Goal: Communication & Community: Answer question/provide support

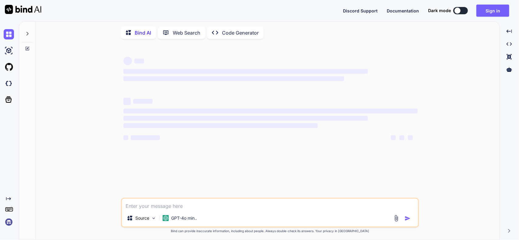
type textarea "x"
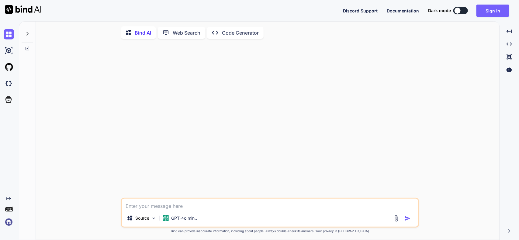
click at [462, 9] on button at bounding box center [460, 10] width 15 height 7
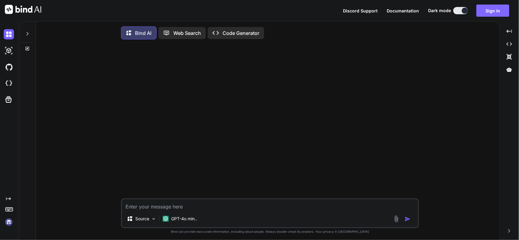
click at [488, 8] on button "Sign in" at bounding box center [492, 11] width 33 height 12
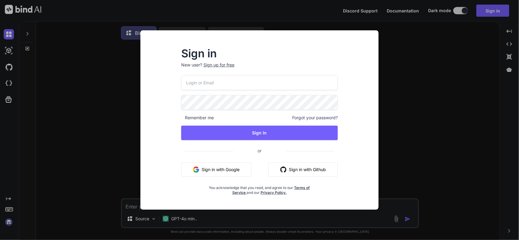
click at [215, 87] on input "email" at bounding box center [259, 82] width 157 height 15
click at [192, 84] on input "[EMAIL_ADDRESS][DOMAIN_NAME]" at bounding box center [259, 82] width 157 height 15
click at [194, 83] on input "[EMAIL_ADDRESS][DOMAIN_NAME]" at bounding box center [259, 82] width 157 height 15
type input "[EMAIL_ADDRESS][DOMAIN_NAME]"
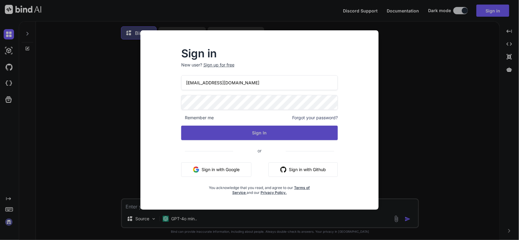
click at [307, 129] on button "Sign In" at bounding box center [259, 133] width 157 height 15
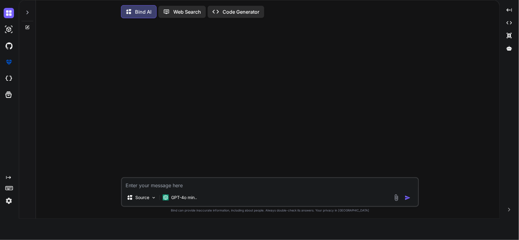
click at [223, 183] on textarea at bounding box center [270, 183] width 296 height 11
paste textarea "we think it would be best to have a third line that is the same as Amount Worke…"
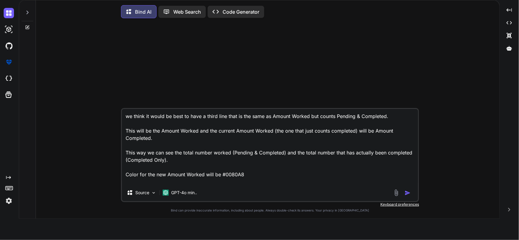
scroll to position [1, 0]
click at [259, 175] on textarea "we think it would be best to have a third line that is the same as Amount Worke…" at bounding box center [270, 146] width 296 height 75
click at [267, 175] on textarea "we think it would be best to have a third line that is the same as Amount Worke…" at bounding box center [270, 146] width 296 height 75
paste textarea "Ahead by 9.4 per day Average Worked: 25.8 | Average Received: 16.4 | Net: +9.4 …"
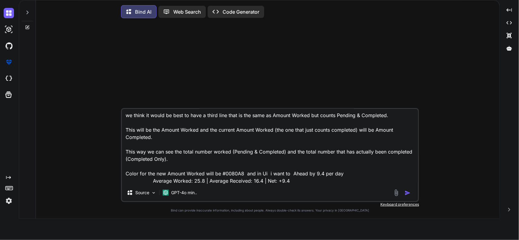
scroll to position [8, 0]
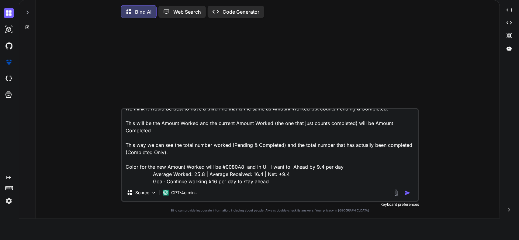
click at [280, 182] on textarea "we think it would be best to have a third line that is the same as Amount Worke…" at bounding box center [270, 146] width 296 height 75
paste textarea "exports.getProcessedVolume = async (req, practiceId, payload) => { const Sequel…"
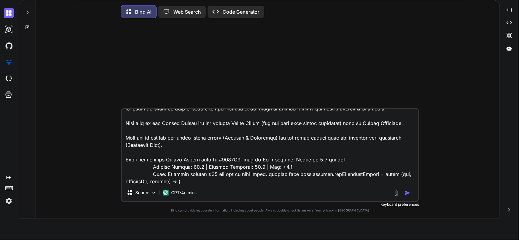
scroll to position [2004, 0]
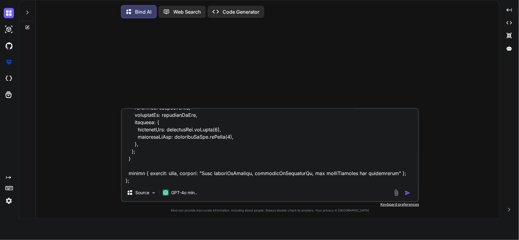
type textarea "we think it would be best to have a third line that is the same as Amount Worke…"
click at [411, 195] on button "button" at bounding box center [408, 193] width 9 height 6
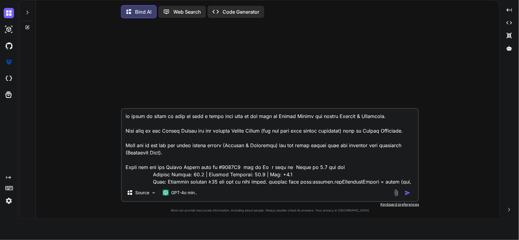
scroll to position [3, 0]
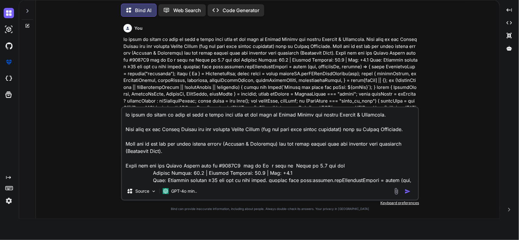
click at [408, 190] on img "button" at bounding box center [407, 192] width 6 height 6
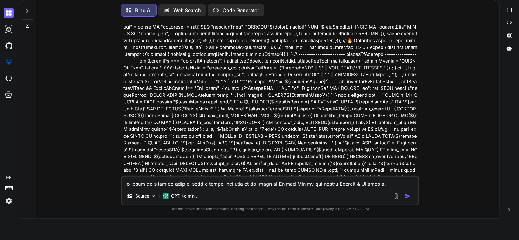
scroll to position [694, 0]
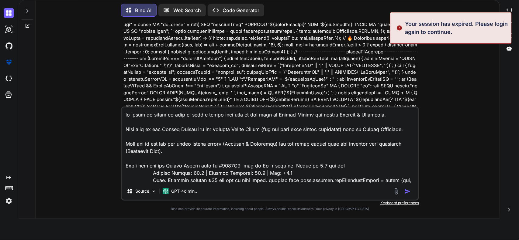
click at [419, 30] on p "Your session has expired. Please login again to continue." at bounding box center [456, 28] width 103 height 16
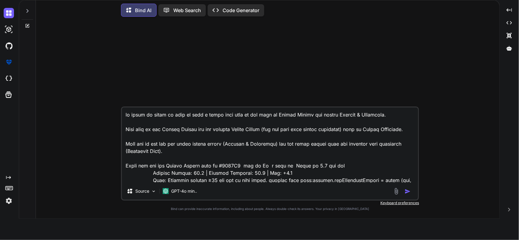
scroll to position [0, 0]
click at [207, 153] on textarea at bounding box center [270, 145] width 296 height 75
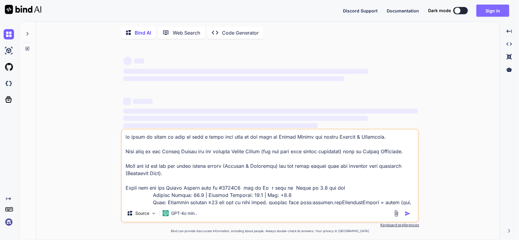
click at [491, 8] on button "Sign in" at bounding box center [492, 11] width 33 height 12
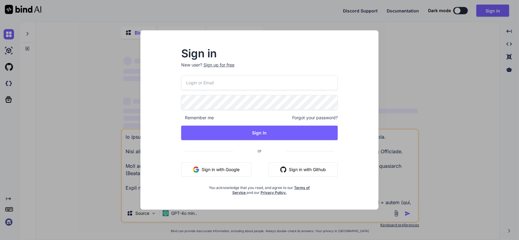
type textarea "x"
click at [225, 85] on input "email" at bounding box center [259, 82] width 157 height 15
type input "[EMAIL_ADDRESS][DOMAIN_NAME]"
click at [192, 84] on input "[EMAIL_ADDRESS][DOMAIN_NAME]" at bounding box center [259, 82] width 157 height 15
type textarea "x"
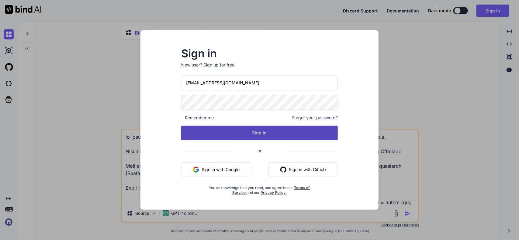
type input "[EMAIL_ADDRESS][DOMAIN_NAME]"
click at [251, 139] on button "Sign In" at bounding box center [259, 133] width 157 height 15
click at [204, 132] on button "Sign In" at bounding box center [259, 133] width 157 height 15
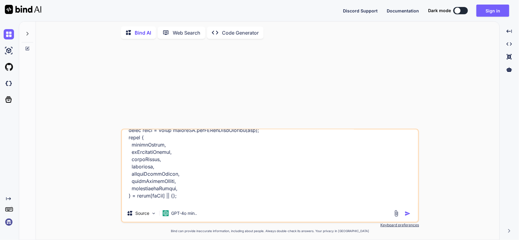
scroll to position [228, 0]
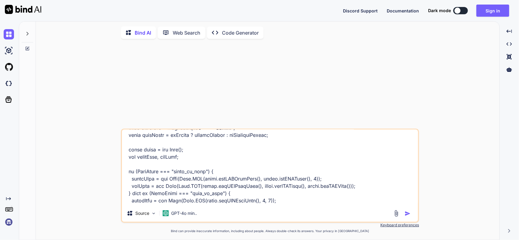
click at [406, 217] on img "button" at bounding box center [407, 214] width 6 height 6
type textarea "x"
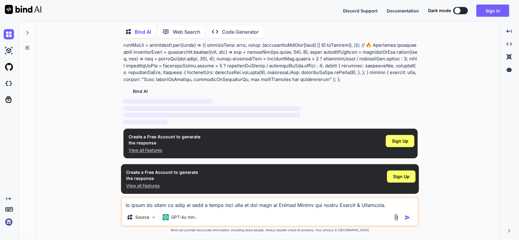
scroll to position [460, 0]
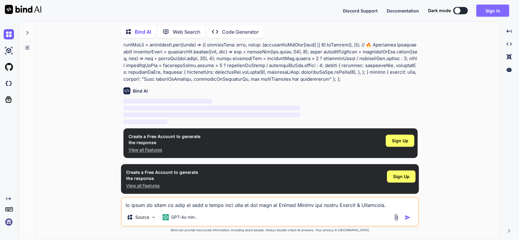
click at [487, 12] on button "Sign in" at bounding box center [492, 11] width 33 height 12
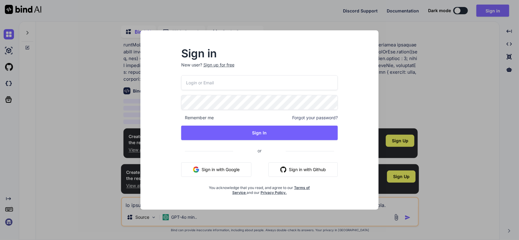
click at [487, 12] on div "Sign in New user? Sign up for free Remember me Forgot your password? Sign In or…" at bounding box center [259, 120] width 519 height 240
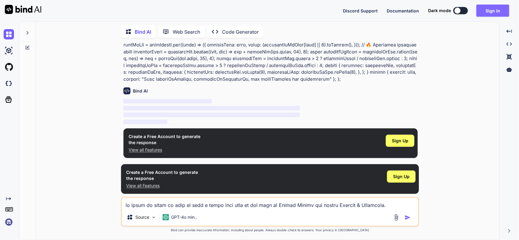
click at [485, 11] on button "Sign in" at bounding box center [492, 11] width 33 height 12
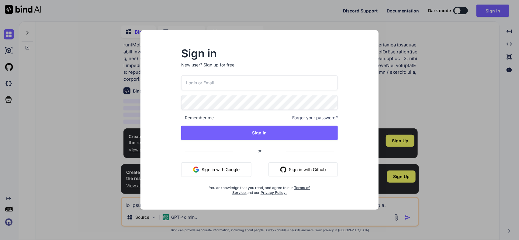
click at [223, 85] on input "email" at bounding box center [259, 82] width 157 height 15
click at [194, 82] on input "[EMAIL_ADDRESS][DOMAIN_NAME]" at bounding box center [259, 82] width 157 height 15
type input "[EMAIL_ADDRESS][DOMAIN_NAME]"
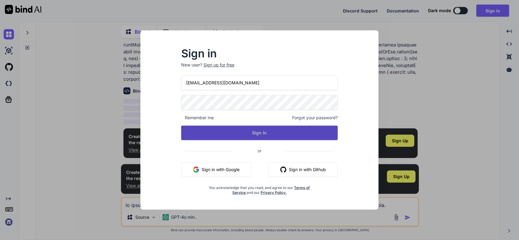
click at [205, 132] on button "Sign In" at bounding box center [259, 133] width 157 height 15
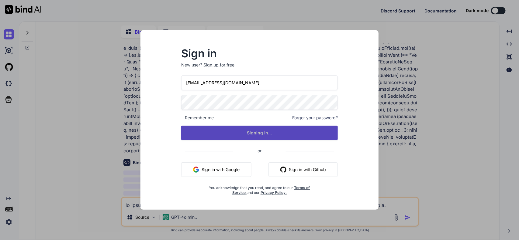
scroll to position [0, 0]
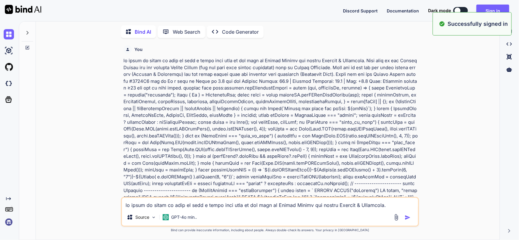
type textarea "x"
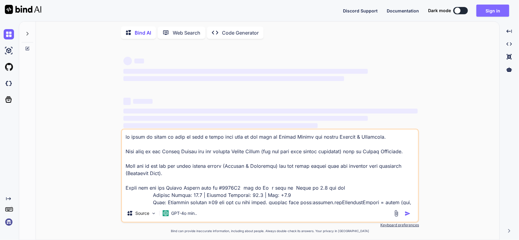
click at [488, 13] on button "Sign in" at bounding box center [492, 11] width 33 height 12
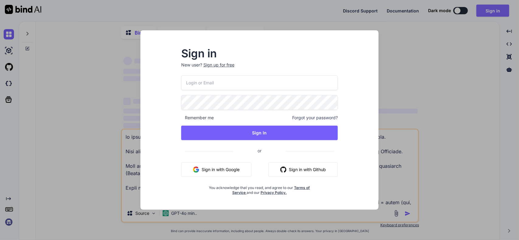
type textarea "x"
click at [236, 88] on input "email" at bounding box center [259, 82] width 157 height 15
click at [193, 82] on input "[EMAIL_ADDRESS][DOMAIN_NAME]" at bounding box center [259, 82] width 157 height 15
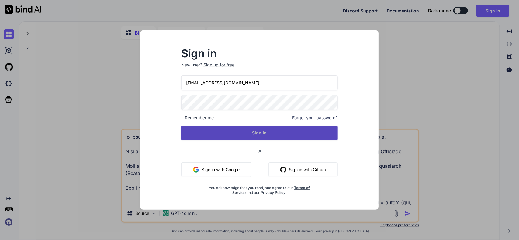
type input "[EMAIL_ADDRESS][DOMAIN_NAME]"
click at [265, 132] on button "Sign In" at bounding box center [259, 133] width 157 height 15
click at [265, 132] on button "Signing In..." at bounding box center [259, 133] width 157 height 15
click at [201, 130] on button "Sign In" at bounding box center [259, 133] width 157 height 15
click at [226, 130] on button "Signing In..." at bounding box center [259, 133] width 157 height 15
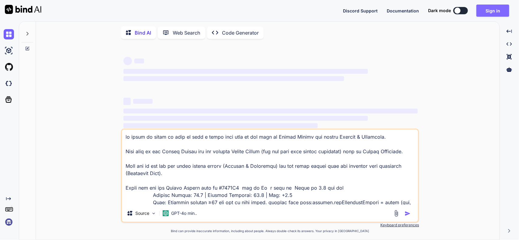
click at [484, 13] on button "Sign in" at bounding box center [492, 11] width 33 height 12
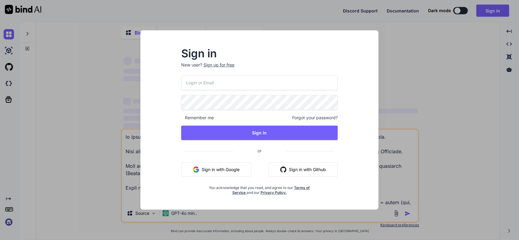
type textarea "x"
click at [193, 84] on input "email" at bounding box center [259, 82] width 157 height 15
click at [193, 82] on input "[EMAIL_ADDRESS][DOMAIN_NAME]" at bounding box center [259, 82] width 157 height 15
type input "dev9@yopmail.com"
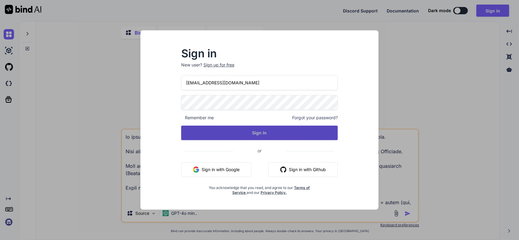
click at [198, 127] on button "Sign In" at bounding box center [259, 133] width 157 height 15
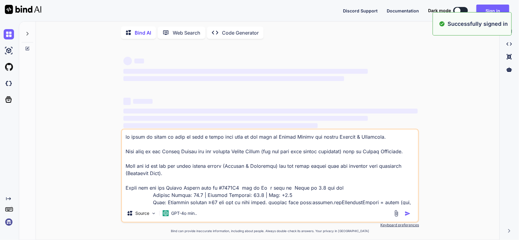
type textarea "x"
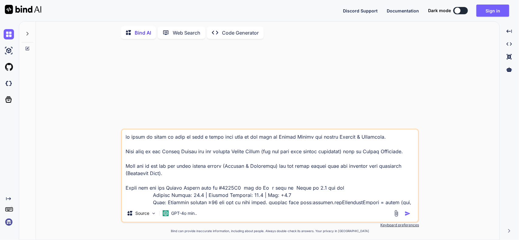
click at [462, 9] on button at bounding box center [460, 10] width 15 height 7
type textarea "x"
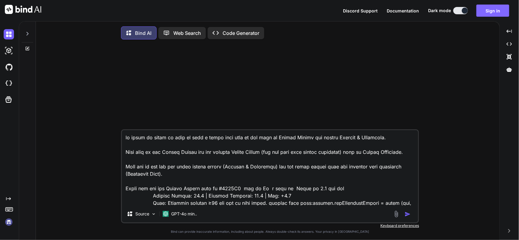
click at [488, 9] on button "Sign in" at bounding box center [492, 11] width 33 height 12
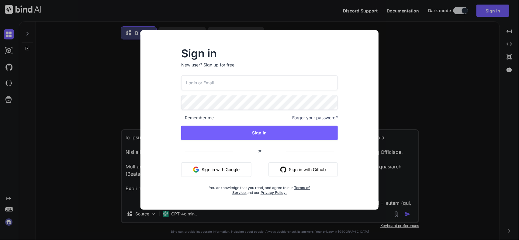
click at [234, 79] on input "email" at bounding box center [259, 82] width 157 height 15
click at [174, 87] on div "Sign in New user? Sign up for free [EMAIL_ADDRESS][DOMAIN_NAME] Remember me For…" at bounding box center [259, 122] width 176 height 147
drag, startPoint x: 192, startPoint y: 84, endPoint x: 242, endPoint y: 90, distance: 50.2
click at [192, 84] on input "[EMAIL_ADDRESS][DOMAIN_NAME]" at bounding box center [259, 82] width 157 height 15
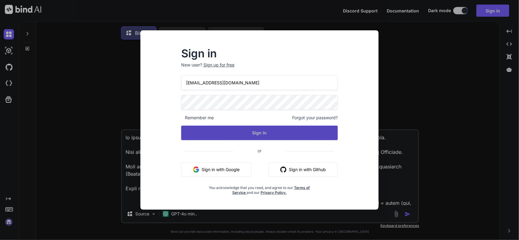
type input "[EMAIL_ADDRESS][DOMAIN_NAME]"
click at [270, 132] on button "Sign In" at bounding box center [259, 133] width 157 height 15
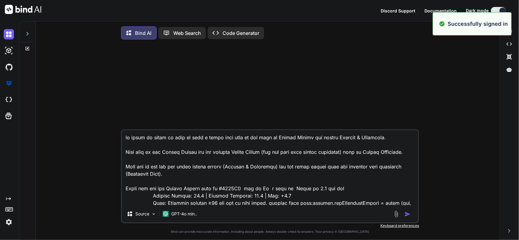
type textarea "x"
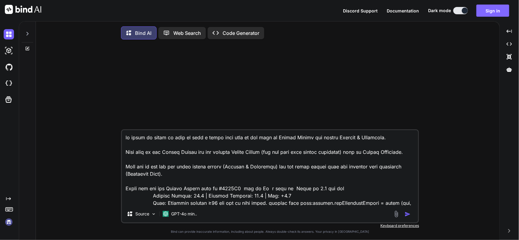
click at [486, 10] on button "Sign in" at bounding box center [492, 11] width 33 height 12
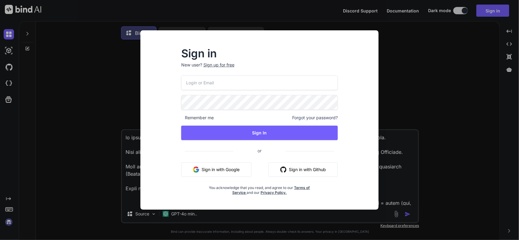
click at [215, 66] on div "Sign up for free" at bounding box center [218, 65] width 31 height 6
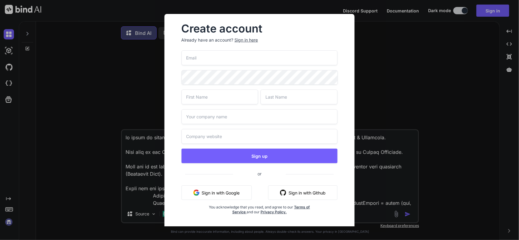
click at [219, 59] on input "email" at bounding box center [259, 57] width 156 height 15
click at [193, 56] on input "[EMAIL_ADDRESS][DOMAIN_NAME]" at bounding box center [259, 57] width 156 height 15
type input "[EMAIL_ADDRESS][DOMAIN_NAME]"
type textarea "x"
type input "[EMAIL_ADDRESS][DOMAIN_NAME]"
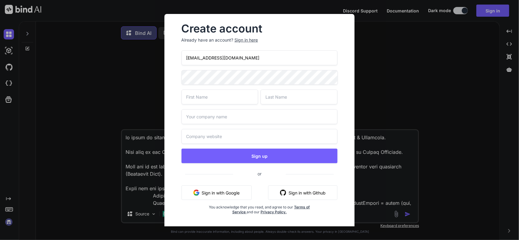
click at [238, 97] on input "text" at bounding box center [219, 97] width 77 height 15
type input "dev"
click at [289, 99] on input "text" at bounding box center [298, 97] width 77 height 15
type input "un"
click at [258, 122] on input "text" at bounding box center [259, 116] width 156 height 15
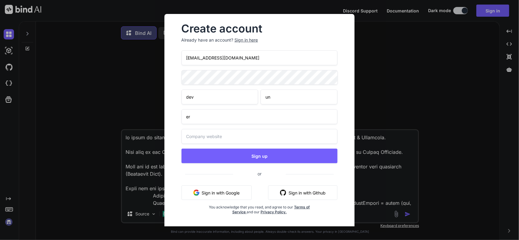
type input "er"
click at [255, 134] on input "text" at bounding box center [259, 136] width 156 height 15
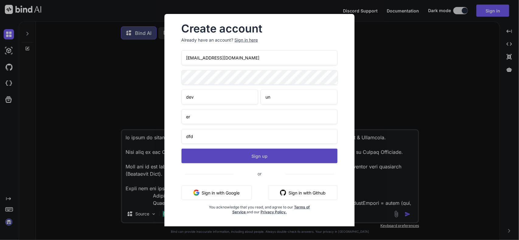
type input "dfd"
click at [267, 156] on button "Sign up" at bounding box center [259, 156] width 156 height 15
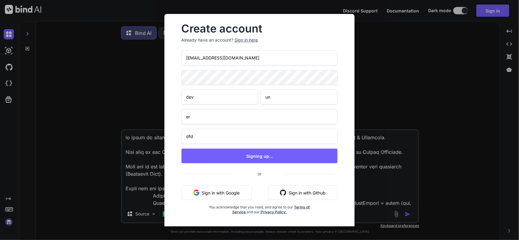
type textarea "x"
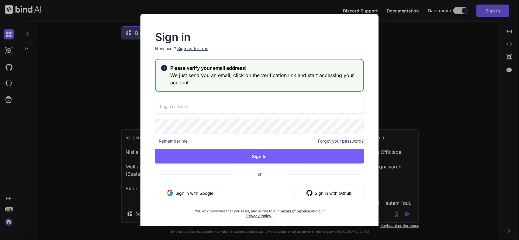
click at [217, 104] on input "email" at bounding box center [259, 106] width 209 height 15
click at [167, 107] on input "[EMAIL_ADDRESS][DOMAIN_NAME]" at bounding box center [259, 106] width 209 height 15
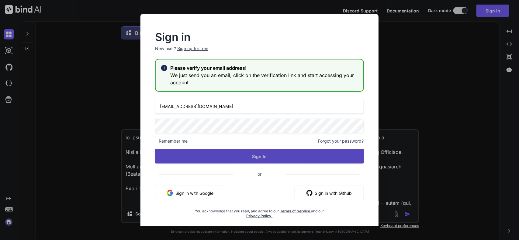
type input "[EMAIL_ADDRESS][DOMAIN_NAME]"
click at [269, 156] on button "Sign In" at bounding box center [259, 156] width 209 height 15
click at [264, 158] on button "Sign In" at bounding box center [259, 156] width 209 height 15
click at [266, 156] on button "Sign In" at bounding box center [259, 156] width 209 height 15
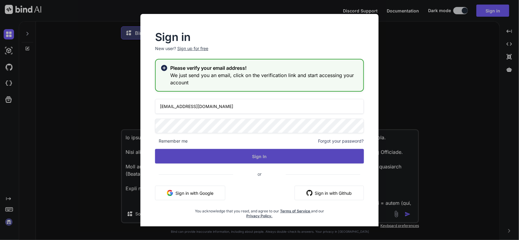
click at [269, 157] on button "Sign In" at bounding box center [259, 156] width 209 height 15
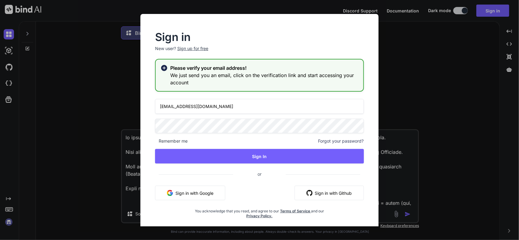
type textarea "x"
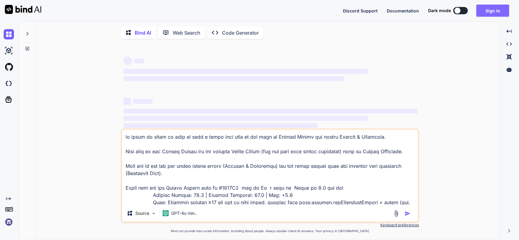
click at [491, 12] on button "Sign in" at bounding box center [492, 11] width 33 height 12
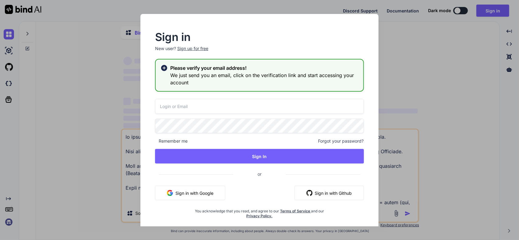
type textarea "x"
click at [214, 108] on input "email" at bounding box center [259, 106] width 209 height 15
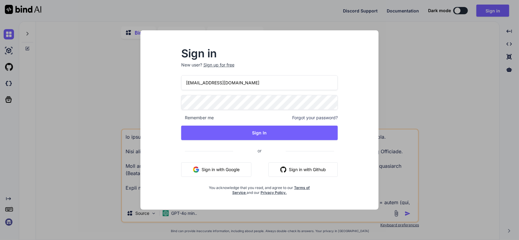
drag, startPoint x: 193, startPoint y: 84, endPoint x: 204, endPoint y: 85, distance: 10.7
click at [193, 84] on input "[EMAIL_ADDRESS][DOMAIN_NAME]" at bounding box center [259, 82] width 157 height 15
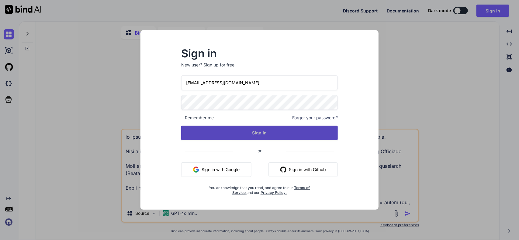
type input "[EMAIL_ADDRESS][DOMAIN_NAME]"
click at [262, 132] on button "Sign In" at bounding box center [259, 133] width 157 height 15
type textarea "x"
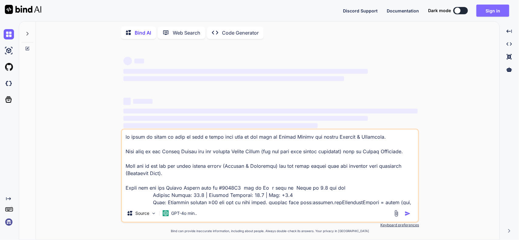
type textarea "x"
click at [489, 12] on button "Sign in" at bounding box center [492, 11] width 33 height 12
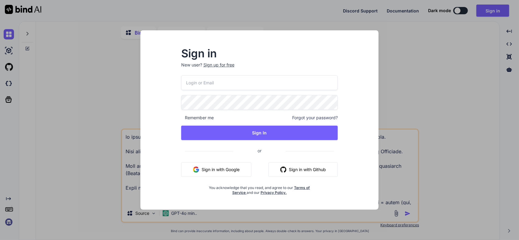
click at [199, 85] on input "email" at bounding box center [259, 82] width 157 height 15
click at [192, 82] on input "[EMAIL_ADDRESS][DOMAIN_NAME]" at bounding box center [259, 82] width 157 height 15
type input "[EMAIL_ADDRESS][DOMAIN_NAME]"
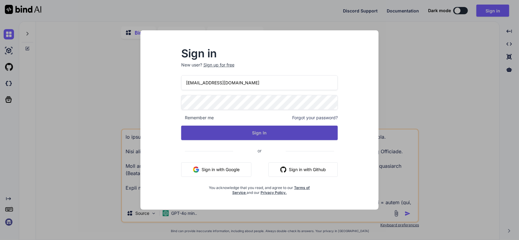
click at [268, 132] on button "Sign In" at bounding box center [259, 133] width 157 height 15
click at [265, 140] on div "[EMAIL_ADDRESS][DOMAIN_NAME] Remember me Forgot your password? Sign In or Sign …" at bounding box center [259, 135] width 157 height 120
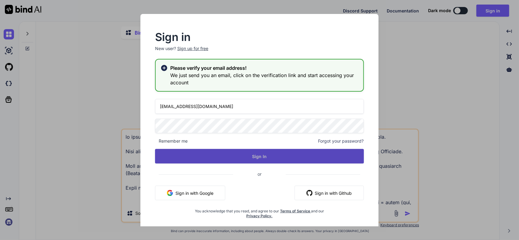
click at [266, 155] on button "Sign In" at bounding box center [259, 156] width 209 height 15
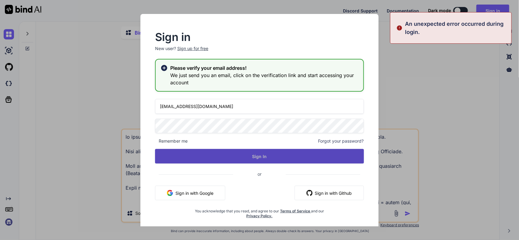
click at [266, 155] on button "Sign In" at bounding box center [259, 156] width 209 height 15
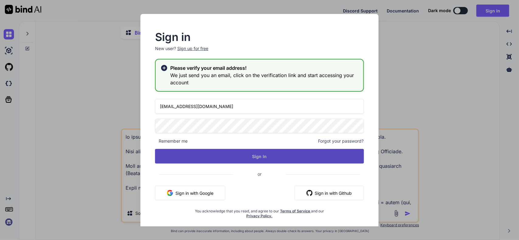
click at [253, 152] on button "Sign In" at bounding box center [259, 156] width 209 height 15
type textarea "x"
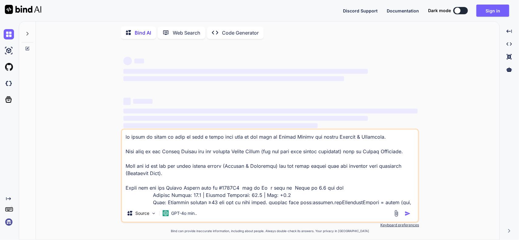
type textarea "x"
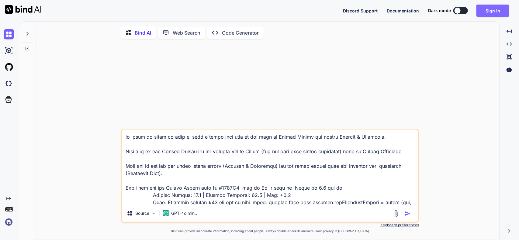
click at [497, 11] on button "Sign in" at bounding box center [492, 11] width 33 height 12
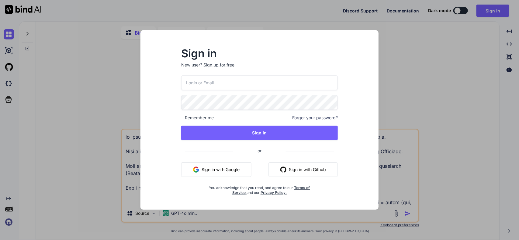
click at [215, 64] on div "Sign up for free" at bounding box center [218, 65] width 31 height 6
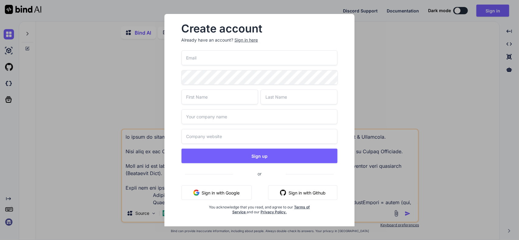
click at [225, 60] on input "email" at bounding box center [259, 57] width 156 height 15
type input "[EMAIL_ADDRESS][DOMAIN_NAME]"
click at [240, 40] on div "Sign in here" at bounding box center [246, 40] width 23 height 6
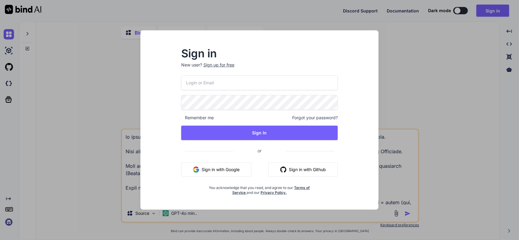
click at [240, 92] on div "Remember me Forgot your password? Sign In or Sign in with Google Sign in with G…" at bounding box center [259, 135] width 157 height 120
click at [240, 84] on input "email" at bounding box center [259, 82] width 157 height 15
click at [192, 84] on input "dev@yopmail.com" at bounding box center [259, 82] width 157 height 15
type input "dev10@yopmail.com"
click at [245, 125] on div "dev10@yopmail.com Remember me Forgot your password? Sign In or Sign in with Goo…" at bounding box center [259, 135] width 157 height 120
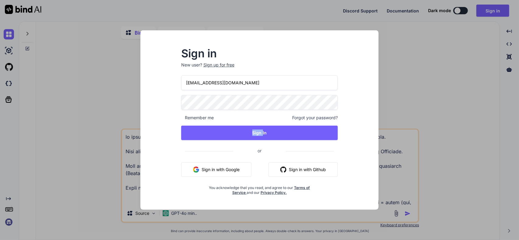
click at [245, 125] on div "dev10@yopmail.com Remember me Forgot your password? Sign In or Sign in with Goo…" at bounding box center [259, 135] width 157 height 120
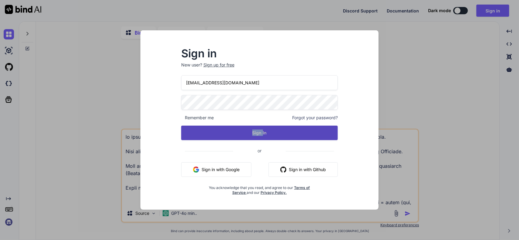
click at [269, 130] on button "Sign In" at bounding box center [259, 133] width 157 height 15
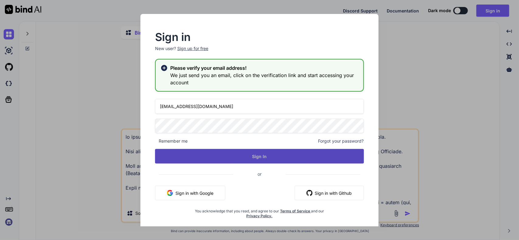
click at [287, 157] on button "Sign In" at bounding box center [259, 156] width 209 height 15
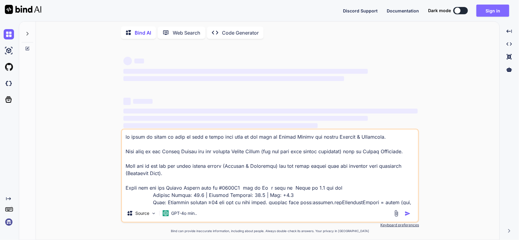
type textarea "x"
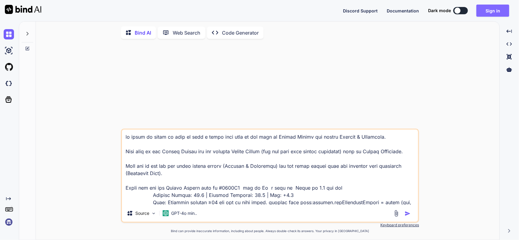
click at [491, 14] on button "Sign in" at bounding box center [492, 11] width 33 height 12
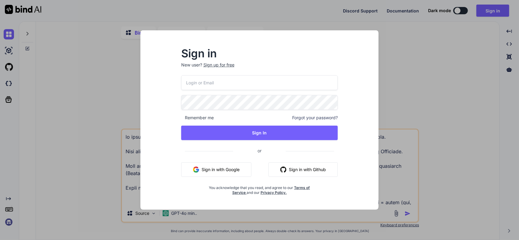
click at [229, 78] on input "email" at bounding box center [259, 82] width 157 height 15
drag, startPoint x: 192, startPoint y: 81, endPoint x: 233, endPoint y: 84, distance: 40.9
click at [192, 81] on input "dev@yopmail.com" at bounding box center [259, 82] width 157 height 15
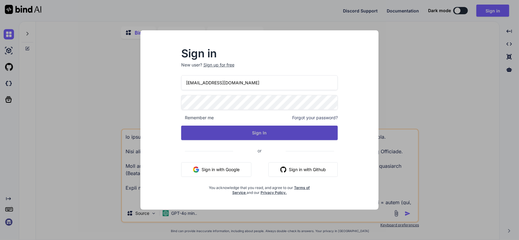
type input "dev10@yopmail.com"
click at [270, 128] on button "Sign In" at bounding box center [259, 133] width 157 height 15
click at [268, 134] on button "Sign In" at bounding box center [259, 133] width 157 height 15
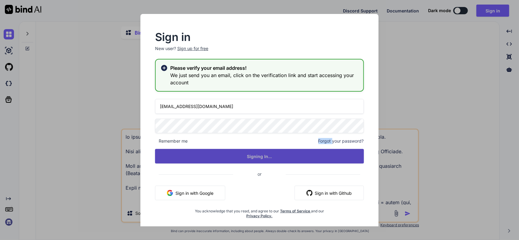
click at [268, 134] on div "dev10@yopmail.com Remember me Forgot your password? Signing In... or Sign in wi…" at bounding box center [259, 159] width 209 height 120
click at [269, 152] on button "Signing In..." at bounding box center [259, 156] width 209 height 15
type textarea "x"
click at [256, 156] on button "Sign In" at bounding box center [259, 156] width 209 height 15
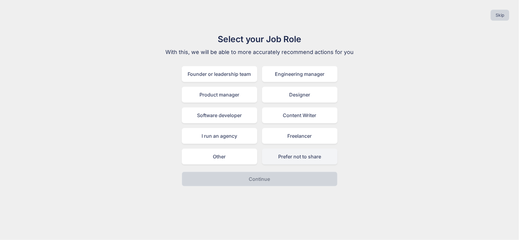
click at [318, 154] on div "Prefer not to share" at bounding box center [299, 157] width 75 height 16
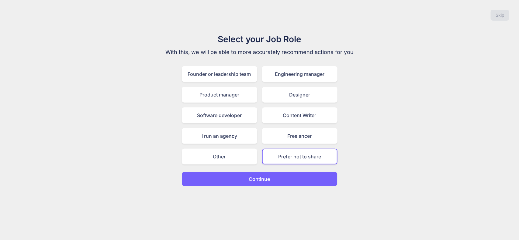
click at [257, 176] on p "Continue" at bounding box center [259, 179] width 21 height 7
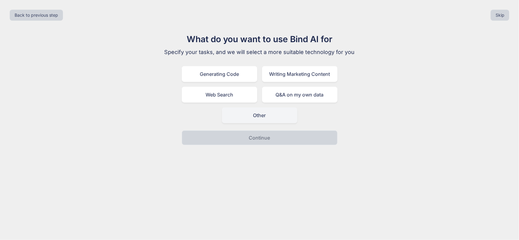
click at [262, 114] on div "Other" at bounding box center [259, 116] width 75 height 16
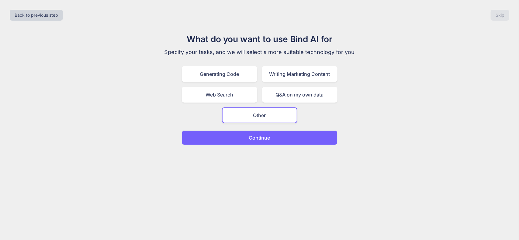
click at [263, 135] on p "Continue" at bounding box center [259, 137] width 21 height 7
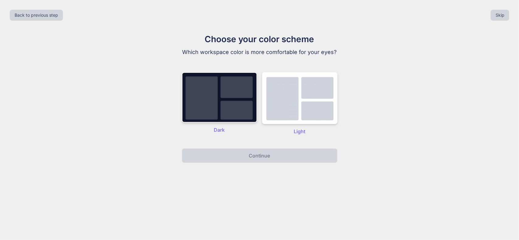
click at [242, 134] on div "Dark" at bounding box center [219, 103] width 75 height 63
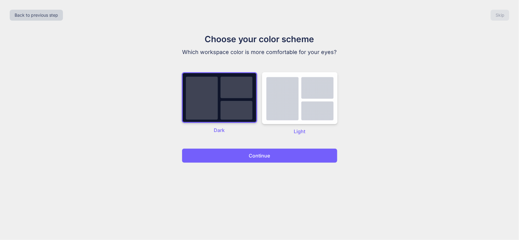
click at [232, 113] on img at bounding box center [219, 97] width 75 height 51
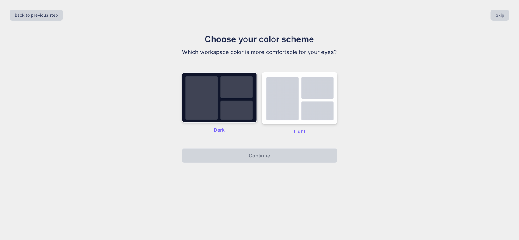
click at [219, 105] on img at bounding box center [219, 97] width 75 height 50
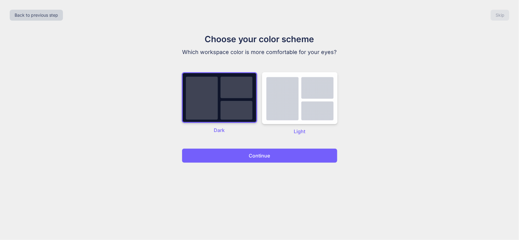
click at [268, 158] on p "Continue" at bounding box center [259, 155] width 21 height 7
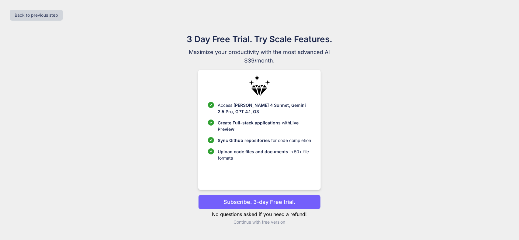
click at [270, 223] on p "Continue with free version" at bounding box center [259, 222] width 122 height 6
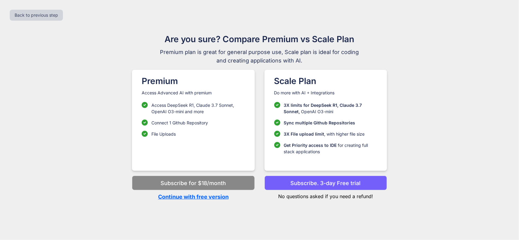
click at [191, 198] on p "Continue with free version" at bounding box center [193, 197] width 122 height 8
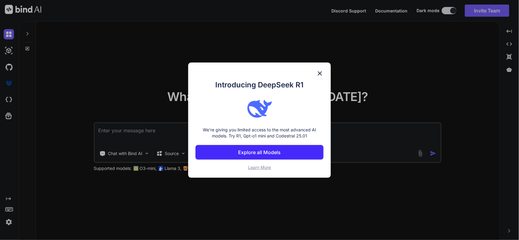
click at [319, 74] on img at bounding box center [319, 73] width 7 height 7
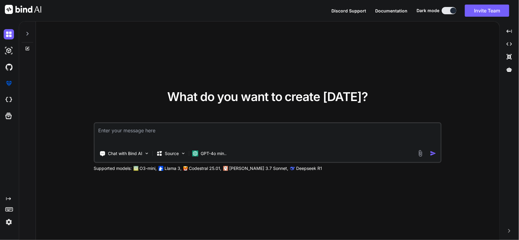
click at [207, 133] on textarea at bounding box center [267, 134] width 345 height 22
paste textarea "we think it would be best to have a third line that is the same as Amount Worke…"
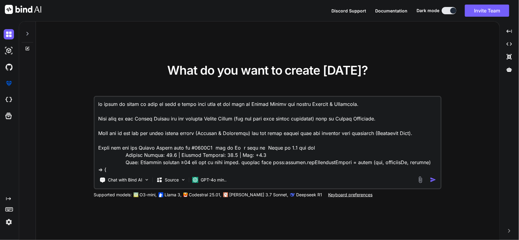
scroll to position [1997, 0]
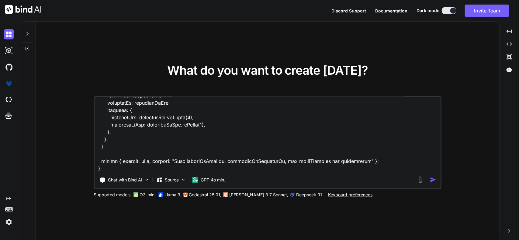
type textarea "we think it would be best to have a third line that is the same as Amount Worke…"
click at [432, 183] on div at bounding box center [427, 179] width 22 height 7
click at [432, 181] on img "button" at bounding box center [433, 180] width 6 height 6
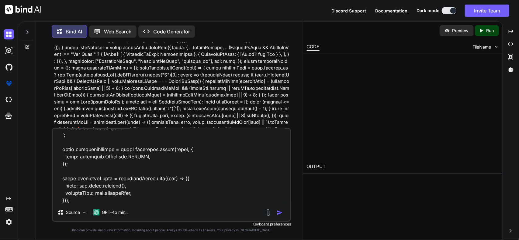
scroll to position [599, 0]
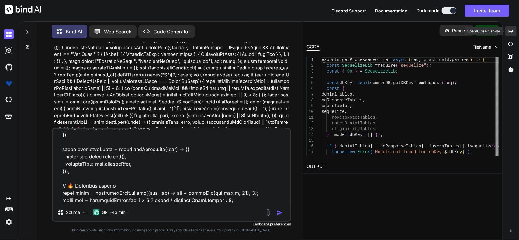
click at [508, 29] on icon "Created with Pixso." at bounding box center [510, 31] width 5 height 5
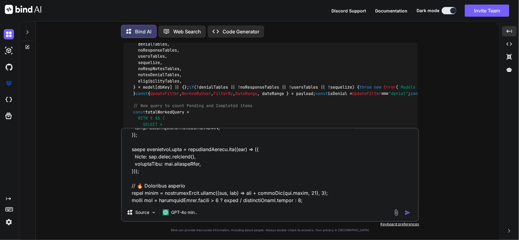
scroll to position [675, 0]
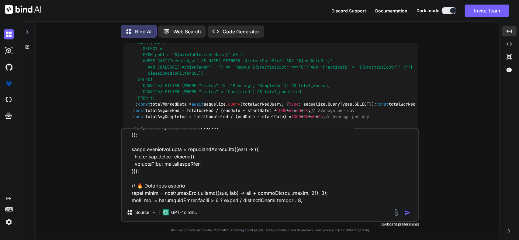
click at [339, 175] on textarea at bounding box center [270, 166] width 296 height 75
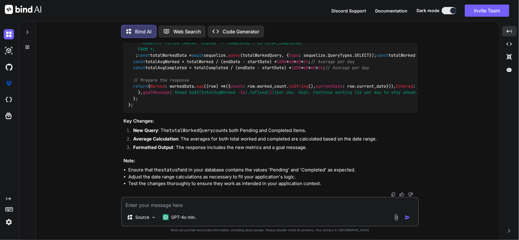
scroll to position [864, 0]
drag, startPoint x: 240, startPoint y: 181, endPoint x: 267, endPoint y: 181, distance: 26.7
click at [267, 113] on div "exports . getProcessedVolume = async (req, practiceId, payload) => { const Sequ…" at bounding box center [270, 9] width 294 height 208
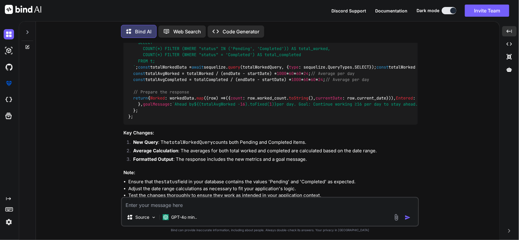
click at [239, 206] on textarea at bounding box center [270, 203] width 296 height 11
click at [293, 204] on textarea "giving whole code mape into it. only for as of now workedvs" at bounding box center [270, 203] width 296 height 11
paste textarea "exports.getProcessedVolume = async (req, practiceId, payload) => { const Sequel…"
type textarea "giving whole code mape into it. only for as of now workedvsentered exports.getP…"
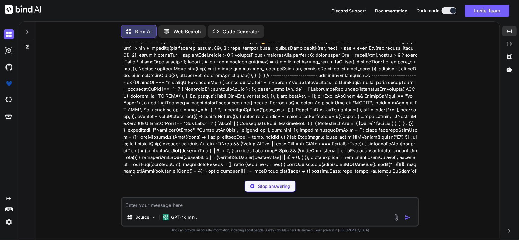
scroll to position [1299, 0]
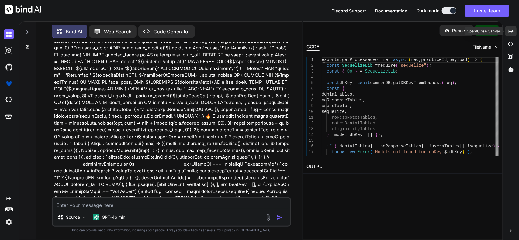
click at [515, 28] on div "Created with Pixso." at bounding box center [510, 31] width 11 height 10
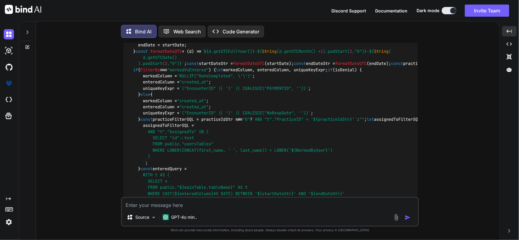
scroll to position [1527, 0]
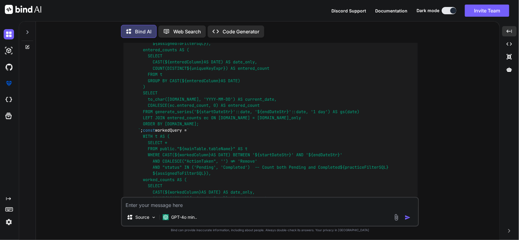
scroll to position [1717, 0]
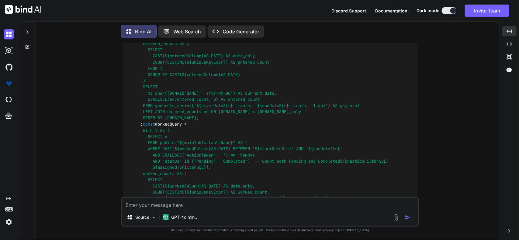
click at [313, 206] on textarea at bounding box center [270, 203] width 296 height 11
paste textarea "noRespNotesTables, notesDenialTables, eligibilityTables"
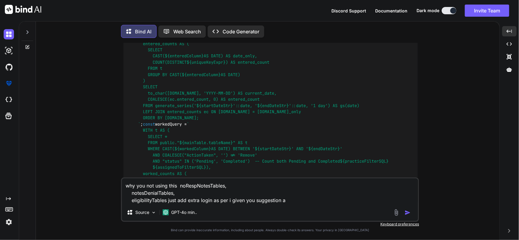
type textarea "why you not using this noRespNotesTables, notesDenialTables, eligibilityTables …"
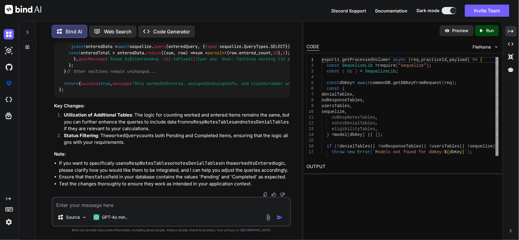
scroll to position [3236, 0]
click at [134, 204] on textarea at bounding box center [172, 203] width 238 height 11
type textarea "give me final code"
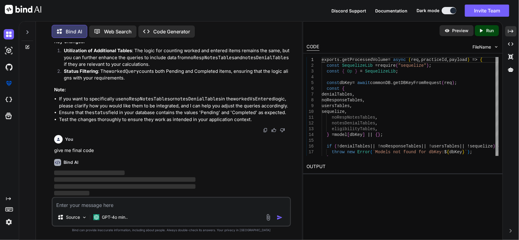
scroll to position [3998, 0]
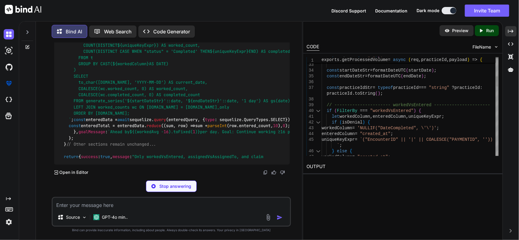
click at [318, 113] on div at bounding box center [318, 111] width 8 height 6
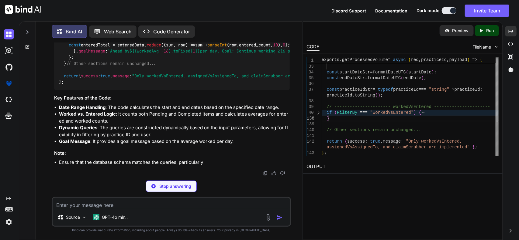
scroll to position [0, 0]
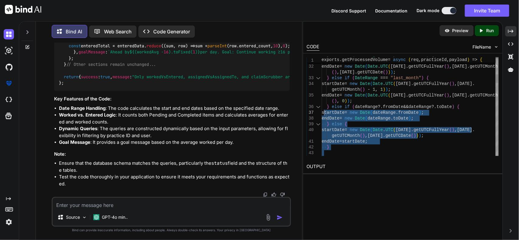
drag, startPoint x: 332, startPoint y: 117, endPoint x: 324, endPoint y: 113, distance: 9.2
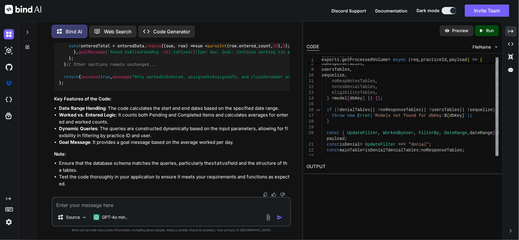
scroll to position [4951, 0]
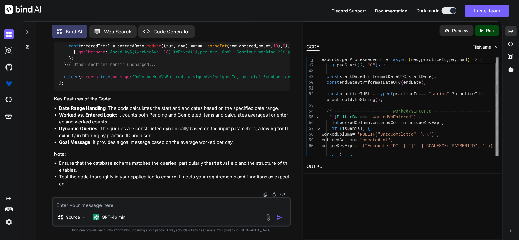
click at [319, 118] on div at bounding box center [318, 118] width 8 height 6
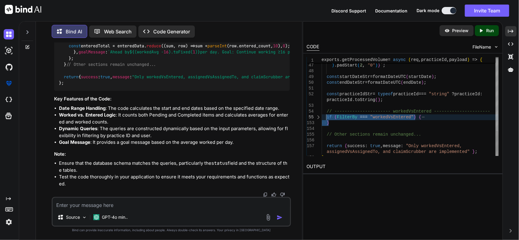
drag, startPoint x: 335, startPoint y: 125, endPoint x: 325, endPoint y: 118, distance: 11.9
type textarea "practiceId.toString(); // ---------------------- workedVsEntered --------------…"
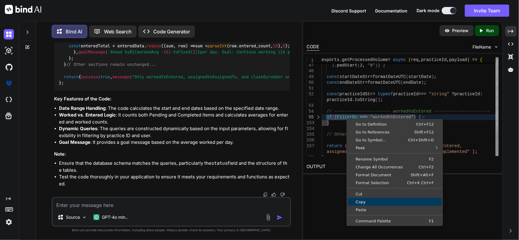
click at [380, 200] on span "Copy" at bounding box center [394, 202] width 94 height 4
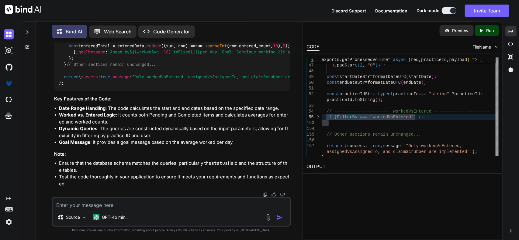
scroll to position [5027, 0]
drag, startPoint x: 196, startPoint y: 205, endPoint x: 226, endPoint y: 211, distance: 30.3
click at [196, 205] on textarea at bounding box center [172, 203] width 238 height 11
click at [216, 207] on textarea at bounding box center [172, 203] width 238 height 11
paste textarea "import React, { useEffect, useRef, useState } from "react"; import { Chart, reg…"
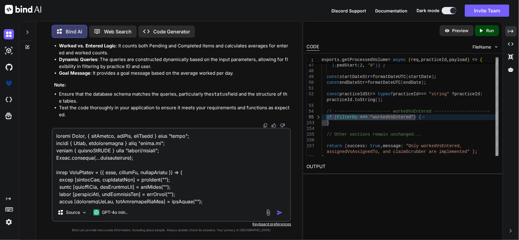
scroll to position [1662, 0]
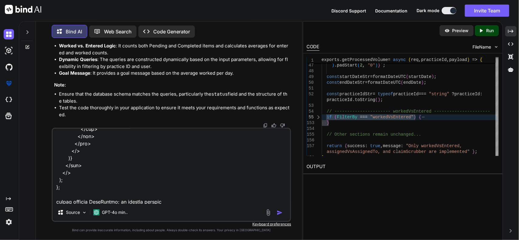
type textarea "import React, { useEffect, useRef, useState } from "react"; import { Chart, reg…"
click at [195, 198] on textarea at bounding box center [172, 166] width 238 height 75
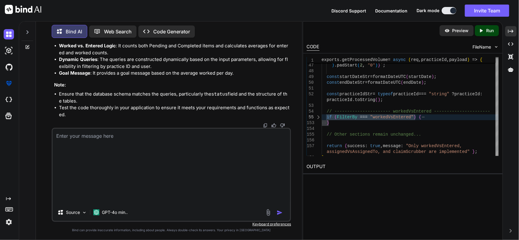
scroll to position [0, 0]
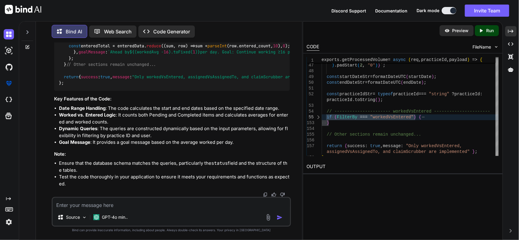
click at [109, 204] on textarea at bounding box center [172, 203] width 238 height 11
click at [182, 209] on div "Source GPT-4o min.." at bounding box center [171, 212] width 239 height 30
click at [182, 208] on textarea at bounding box center [172, 203] width 238 height 11
paste textarea "we think it would be best to have a third line that is the same as Amount Worke…"
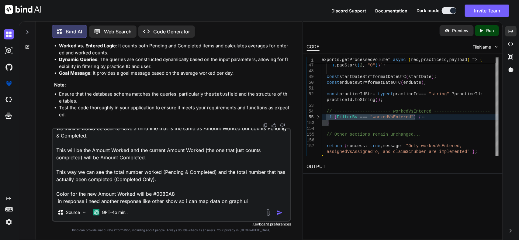
scroll to position [8, 0]
click at [256, 202] on textarea "we think it would be best to have a third line that is the same as Amount Worke…" at bounding box center [172, 166] width 238 height 75
type textarea "we think it would be best to have a third line that is the same as Amount Worke…"
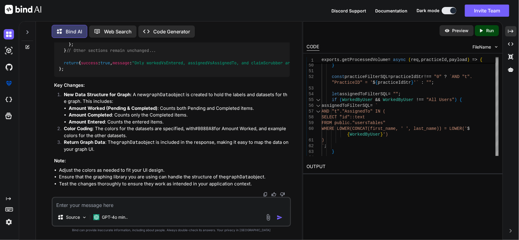
scroll to position [6265, 0]
drag, startPoint x: 103, startPoint y: 125, endPoint x: 180, endPoint y: 128, distance: 76.6
click at [180, 35] on span "// Include graph data in the response" at bounding box center [143, 31] width 90 height 5
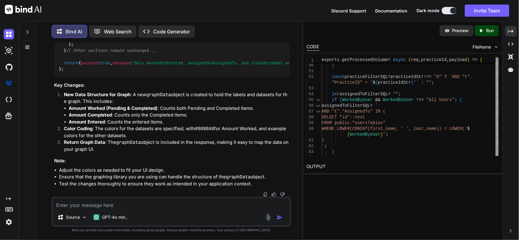
scroll to position [5544, 0]
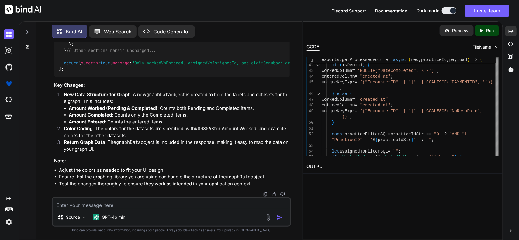
drag, startPoint x: 62, startPoint y: 115, endPoint x: 102, endPoint y: 166, distance: 64.2
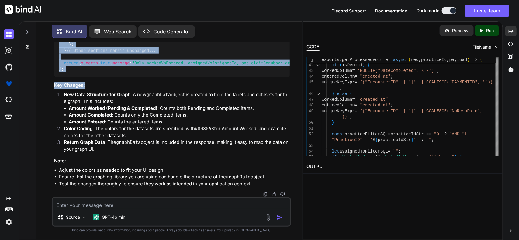
scroll to position [6274, 0]
drag, startPoint x: 64, startPoint y: 118, endPoint x: 151, endPoint y: 168, distance: 100.1
copy code "if ( FilterBy === "workedVsEntered" ) { let workedColumn, enteredColumn, unique…"
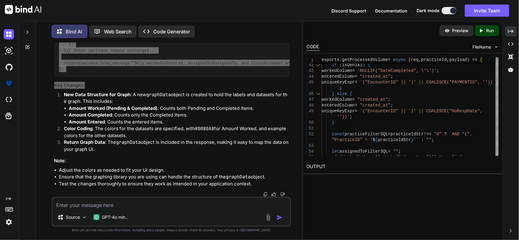
scroll to position [6303, 0]
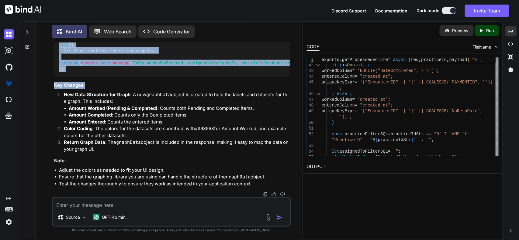
click at [138, 53] on span "// Other sections remain unchanged..." at bounding box center [111, 50] width 90 height 5
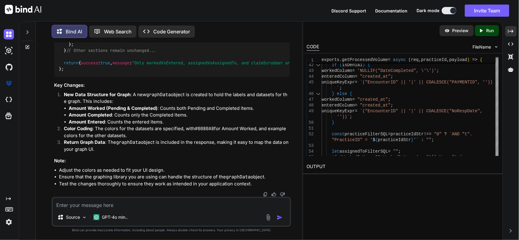
click at [148, 53] on span "// Other sections remain unchanged..." at bounding box center [111, 50] width 90 height 5
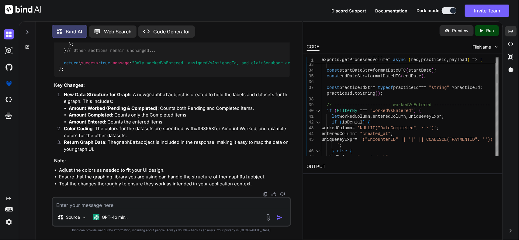
click at [317, 112] on div at bounding box center [318, 111] width 8 height 6
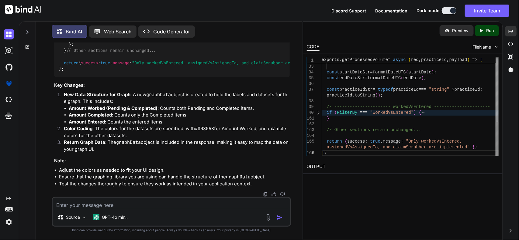
scroll to position [0, 0]
drag, startPoint x: 330, startPoint y: 122, endPoint x: 324, endPoint y: 114, distance: 9.7
click at [324, 114] on div "d . getUTCDate ( ) ) . padStart ( 2 , "0" ) } ` ; const startDateStr = formatDa…" at bounding box center [409, 12] width 177 height 289
type textarea "// ---------------------- workedVsEntered ---------------------- if (FilterBy =…"
click at [124, 207] on textarea at bounding box center [172, 203] width 238 height 11
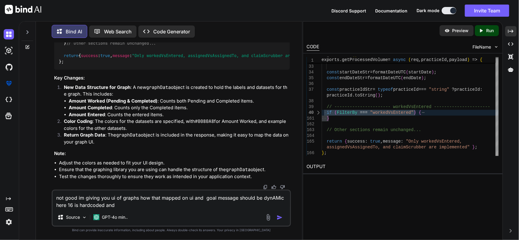
drag, startPoint x: 327, startPoint y: 108, endPoint x: 159, endPoint y: 205, distance: 193.8
click at [159, 205] on textarea "not good im giving you ui of graphs how that mapped on ui and goal message shou…" at bounding box center [172, 200] width 238 height 18
paste textarea "import React, { useEffect, useRef, useState } from "react"; import { Chart, reg…"
type textarea "not good im giving you ui of graphs how that mapped on ui and goal message shou…"
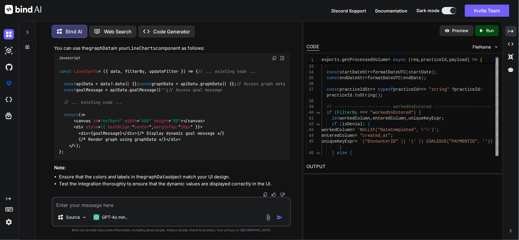
scroll to position [7541, 0]
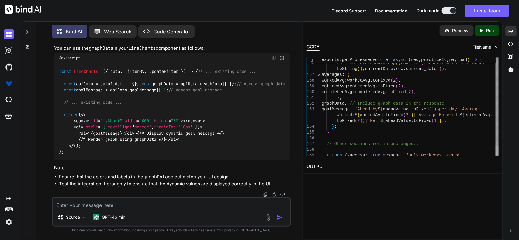
click at [498, 151] on div at bounding box center [496, 150] width 3 height 9
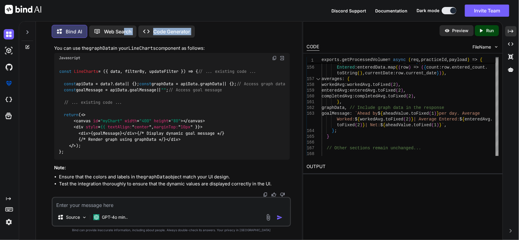
scroll to position [7927, 0]
drag, startPoint x: 62, startPoint y: 123, endPoint x: 137, endPoint y: 130, distance: 75.3
copy code "if ( FilterBy === "workedVsEntered" ) { let workedColumn, enteredColumn, unique…"
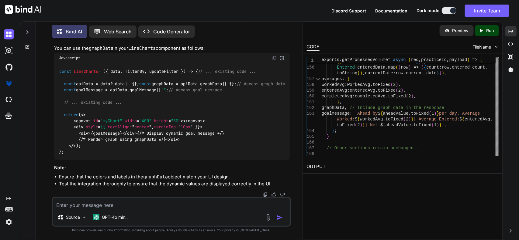
click at [190, 202] on textarea at bounding box center [172, 203] width 238 height 11
type textarea "for ui line chart graph full code"
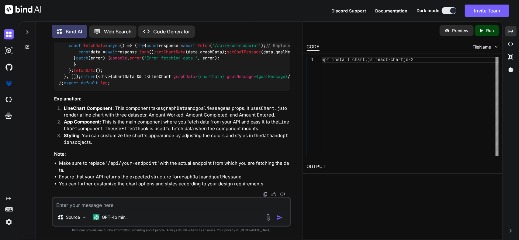
scroll to position [7909, 0]
click at [122, 204] on textarea at bounding box center [172, 203] width 238 height 11
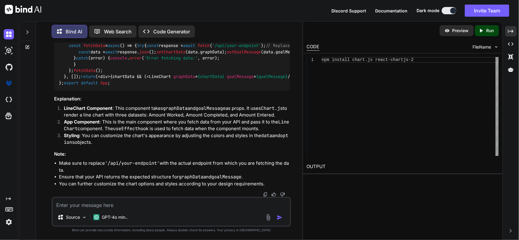
scroll to position [8175, 0]
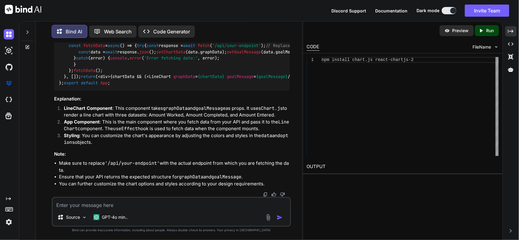
click at [275, 17] on img at bounding box center [274, 14] width 5 height 5
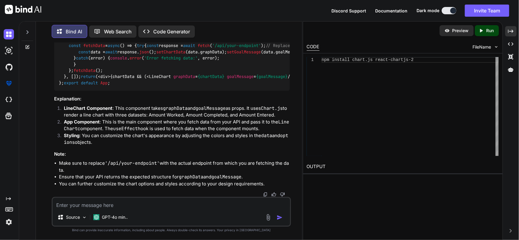
scroll to position [9057, 0]
drag, startPoint x: 75, startPoint y: 155, endPoint x: 231, endPoint y: 155, distance: 155.5
click at [231, 91] on div "import React , { useEffect, useState } from 'react' ; import LineChart from './…" at bounding box center [172, 55] width 236 height 72
copy span "< LineChart graphData = {chartData} goalMessage = {goalMessage} />"
click at [191, 209] on div "Source GPT-4o min.." at bounding box center [171, 212] width 239 height 30
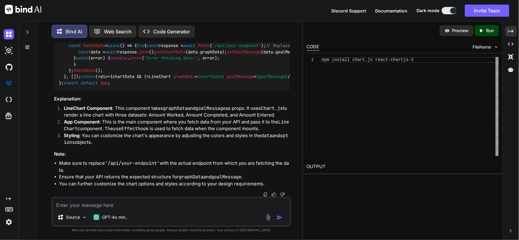
click at [194, 205] on textarea at bounding box center [172, 203] width 238 height 11
paste textarea "getProcessedByVolumeGraph = () => { const { processedUpdateFilter, filterByUser…"
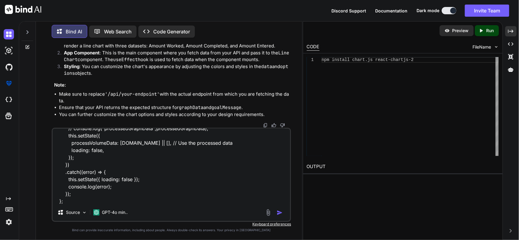
type textarea "this is my api call getProcessedByVolumeGraph = () => { const { processedUpdate…"
click at [280, 214] on img "button" at bounding box center [279, 213] width 6 height 6
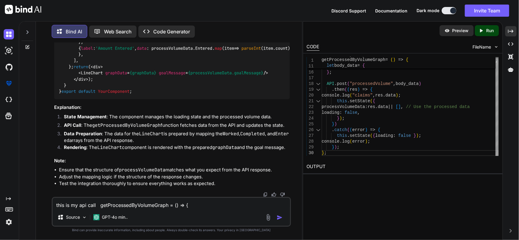
scroll to position [9435, 0]
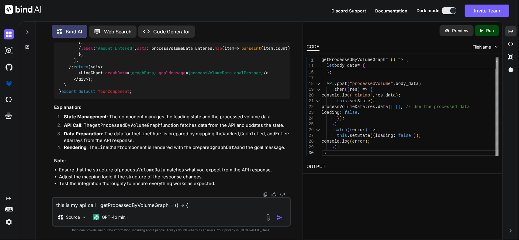
drag, startPoint x: 52, startPoint y: 76, endPoint x: 148, endPoint y: 79, distance: 96.3
click at [148, 79] on div "You Bind AI To implement the changes you've described, we need to modify the ex…" at bounding box center [171, 141] width 239 height 197
copy h3 "Step 2: Prepare Data for the LineChart"
click at [134, 208] on textarea "this is my api call getProcessedByVolumeGraph = () => { const { processedUpdate…" at bounding box center [172, 203] width 238 height 11
paste textarea "Step 2: Prepare Data for the LineChart"
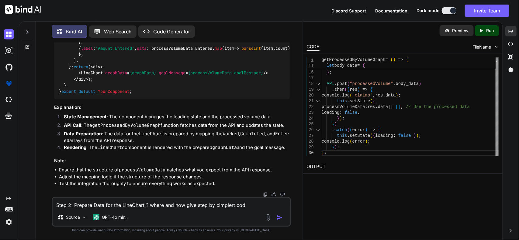
type textarea "Step 2: Prepare Data for the LineChart ? where and how give step by cimplert co…"
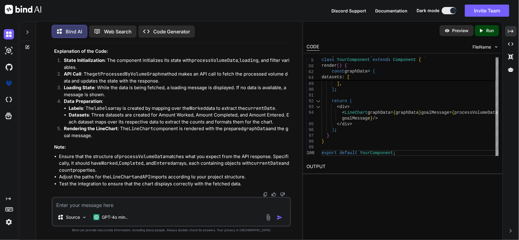
scroll to position [11015, 0]
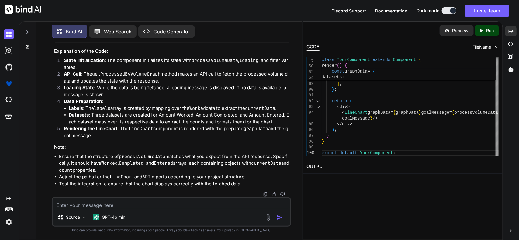
drag, startPoint x: 67, startPoint y: 92, endPoint x: 81, endPoint y: 131, distance: 41.0
copy code "if (loading) { return < div > Loading... </ div > ; } if (!processVolumeData) {…"
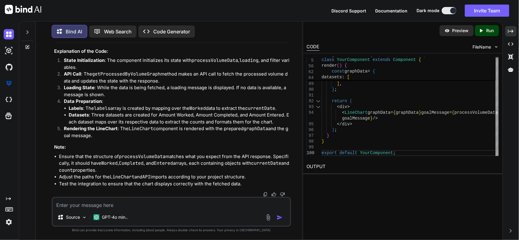
scroll to position [11173, 0]
drag, startPoint x: 67, startPoint y: 65, endPoint x: 128, endPoint y: 172, distance: 123.1
copy code "// Prepare data for the LineChart const graphData = { labels : processVolumeDat…"
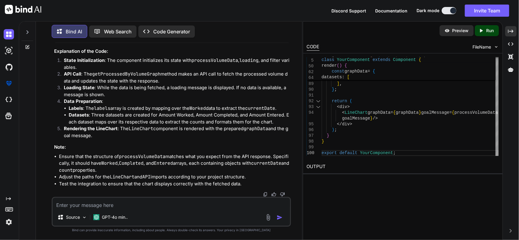
drag, startPoint x: 77, startPoint y: 77, endPoint x: 84, endPoint y: 78, distance: 6.7
click at [84, 26] on span "< div > < LineChart graphData = {graphData} goalMessage = {processVolumeData.go…" at bounding box center [163, 17] width 209 height 18
drag, startPoint x: 72, startPoint y: 70, endPoint x: 89, endPoint y: 80, distance: 19.4
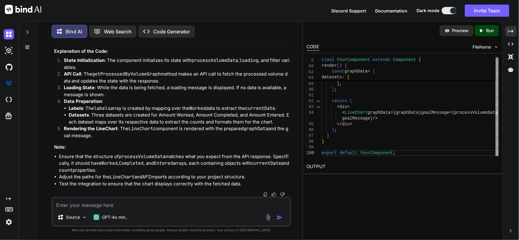
copy code "< div > < LineChart graphData = {graphData} goalMessage = {processVolumeData.go…"
drag, startPoint x: 143, startPoint y: 135, endPoint x: 141, endPoint y: 143, distance: 8.2
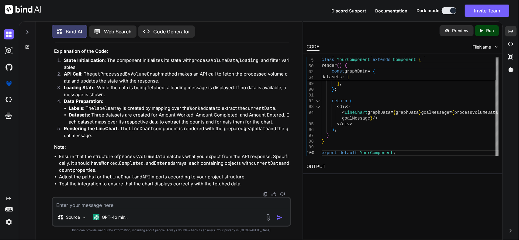
click at [122, 19] on span "graphData" at bounding box center [116, 16] width 22 height 5
click at [142, 19] on span "{graphData}" at bounding box center [142, 16] width 27 height 5
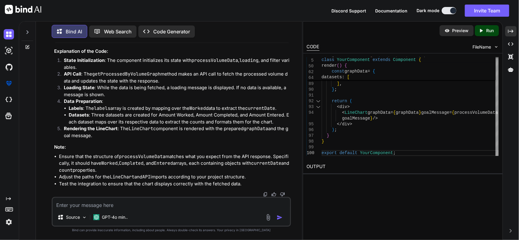
copy span "graphData"
click at [189, 198] on textarea at bounding box center [172, 203] width 238 height 11
paste textarea "TypeError: Cannot read properties of undefined (reading 'map') Dashboard.render…"
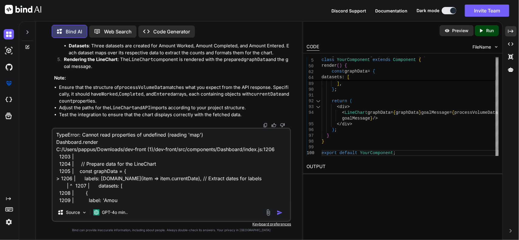
type textarea "TypeError: Cannot read properties of undefined (reading 'map') Dashboard.render…"
click at [280, 214] on img "button" at bounding box center [279, 213] width 6 height 6
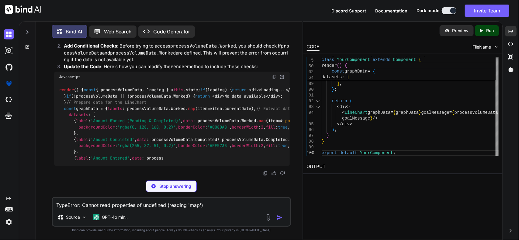
scroll to position [9669, 0]
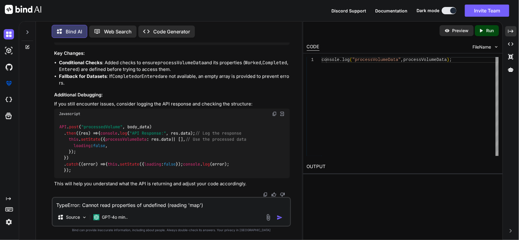
scroll to position [10922, 0]
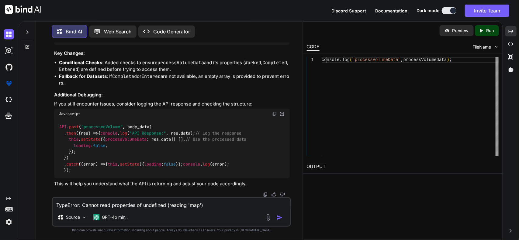
drag, startPoint x: 68, startPoint y: 113, endPoint x: 58, endPoint y: 62, distance: 51.4
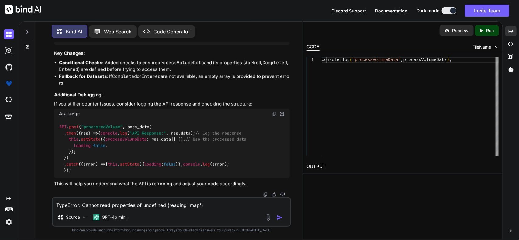
drag, startPoint x: 62, startPoint y: 63, endPoint x: 88, endPoint y: 112, distance: 55.0
copy code "const { processVolumeData, loading } = this . state ; if (loading) { return < d…"
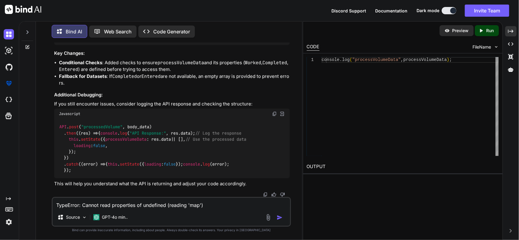
drag, startPoint x: 70, startPoint y: 117, endPoint x: 58, endPoint y: 74, distance: 44.4
copy code "if (loading) { return < div > Loading... </ div > ; } if (!processVolumeData ||…"
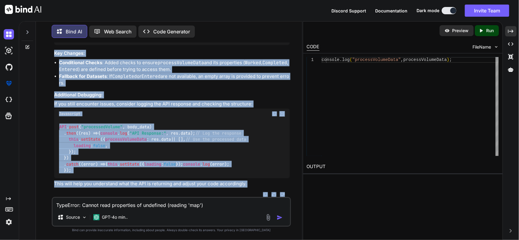
scroll to position [11912, 0]
drag, startPoint x: 63, startPoint y: 93, endPoint x: 115, endPoint y: 94, distance: 52.3
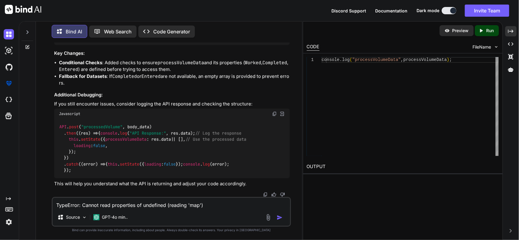
scroll to position [11950, 0]
click at [175, 200] on textarea "TypeError: Cannot read properties of undefined (reading 'map') Dashboard.render…" at bounding box center [172, 203] width 238 height 11
paste textarea "{ "success": true, "data": { "Worked": [ { "count": "2", "currentDate": "2025-0…"
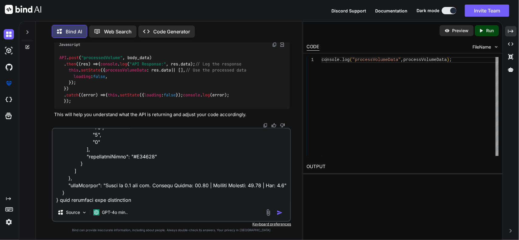
click at [115, 198] on textarea at bounding box center [172, 166] width 238 height 75
paste textarea "sVolumeD"
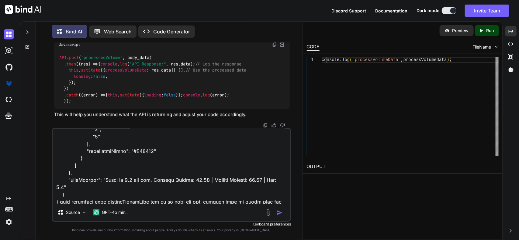
scroll to position [1538, 0]
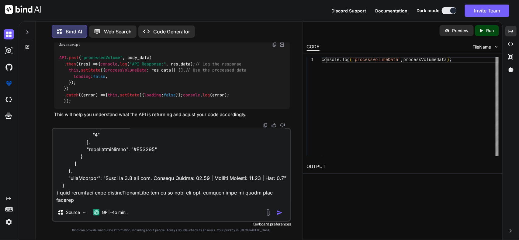
type textarea "{ "success": true, "data": { "Worked": [ { "count": "2", "currentDate": "2025-0…"
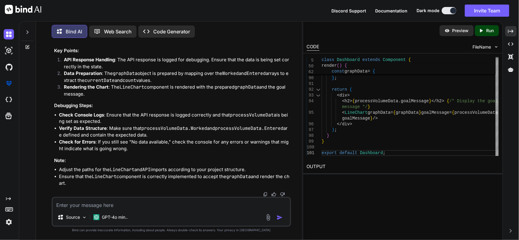
scroll to position [12549, 0]
click at [143, 207] on textarea at bounding box center [172, 203] width 238 height 11
click at [156, 203] on textarea at bounding box center [172, 203] width 238 height 11
paste textarea "import React from 'react'; import { Line } from 'react-chartjs-2'; import { Cha…"
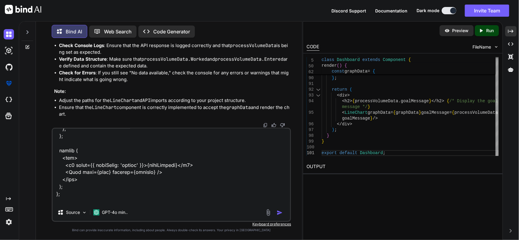
type textarea "this is my chart import React from 'react'; import { Line } from 'react-chartjs…"
drag, startPoint x: 280, startPoint y: 212, endPoint x: 347, endPoint y: 191, distance: 69.6
click at [280, 212] on img "button" at bounding box center [279, 213] width 6 height 6
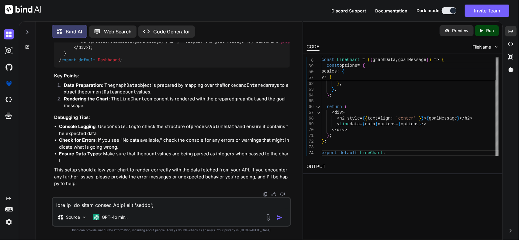
scroll to position [14550, 0]
click at [175, 202] on textarea at bounding box center [172, 203] width 238 height 11
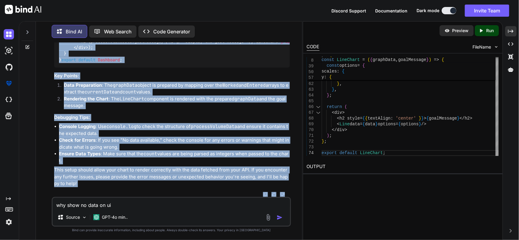
scroll to position [14120, 0]
drag, startPoint x: 63, startPoint y: 116, endPoint x: 114, endPoint y: 162, distance: 68.6
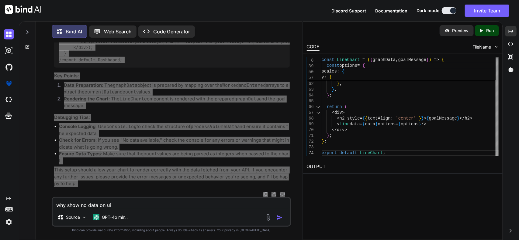
scroll to position [14233, 0]
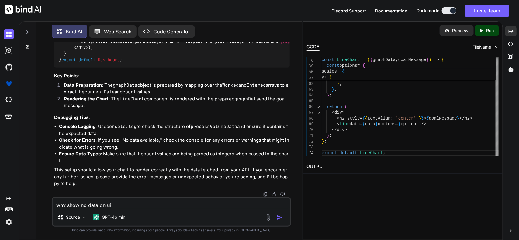
drag, startPoint x: 66, startPoint y: 72, endPoint x: 81, endPoint y: 114, distance: 44.6
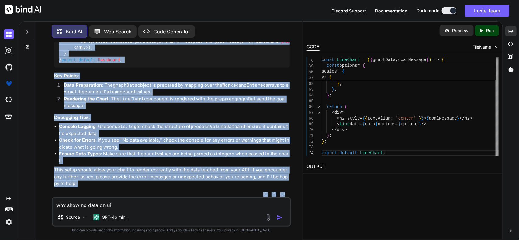
scroll to position [14387, 0]
drag, startPoint x: 69, startPoint y: 55, endPoint x: 118, endPoint y: 156, distance: 111.5
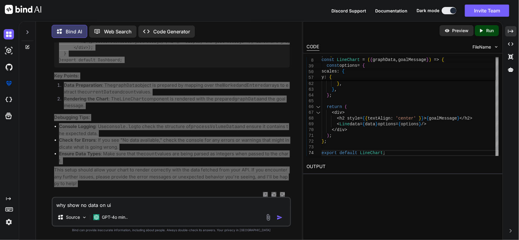
scroll to position [14463, 0]
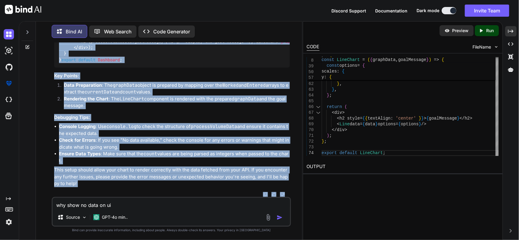
drag, startPoint x: 77, startPoint y: 102, endPoint x: 238, endPoint y: 105, distance: 161.3
click at [238, 50] on span "< div > < h2 > {processVolumeData.goalMessage} </ h2 > {/* Display the goal mes…" at bounding box center [251, 42] width 384 height 18
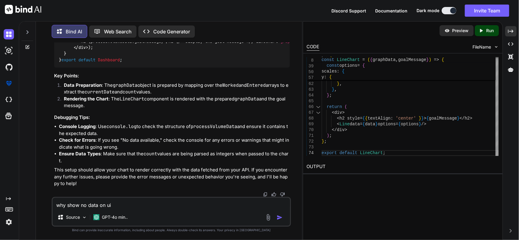
drag, startPoint x: 77, startPoint y: 98, endPoint x: 282, endPoint y: 104, distance: 204.5
click at [227, 201] on textarea "why show no data on ui" at bounding box center [172, 203] width 238 height 11
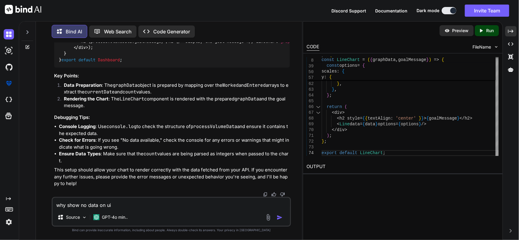
paste textarea "× TypeError: Cannot read properties of undefined (reading 'map') Dashboard.rend…"
type textarea "× TypeError: Cannot read properties of undefined (reading 'map') Dashboard.rend…"
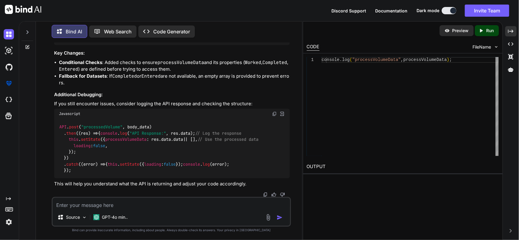
scroll to position [14793, 0]
drag, startPoint x: 62, startPoint y: 140, endPoint x: 155, endPoint y: 139, distance: 93.3
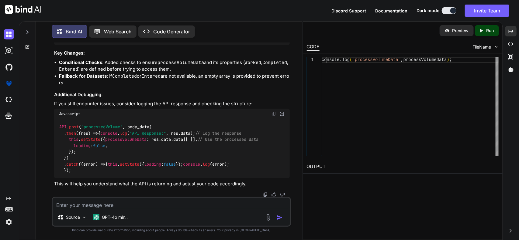
drag, startPoint x: 206, startPoint y: 151, endPoint x: 69, endPoint y: 156, distance: 137.4
click at [153, 201] on textarea at bounding box center [172, 203] width 238 height 11
paste textarea "{ "Worked": [ { "count": "2", "currentDate": "2025-09-01" }, { "count": "0", "c…"
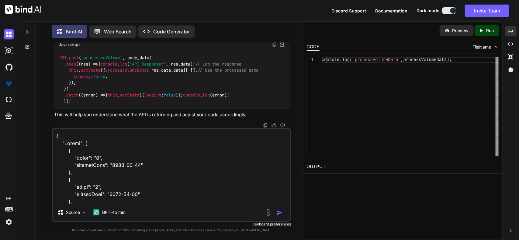
scroll to position [1508, 0]
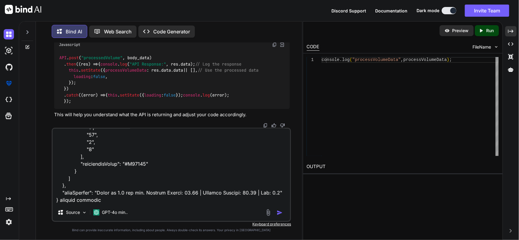
click at [116, 201] on textarea at bounding box center [172, 166] width 238 height 75
paste textarea "processVolumeData"
click at [198, 198] on textarea at bounding box center [172, 166] width 238 height 75
paste textarea "{ "success": true, "data": { "Worked": [ { "count": "2", "currentDate": "2025-0…"
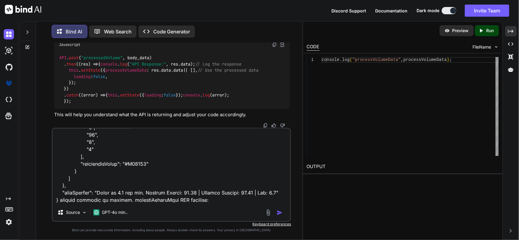
type textarea "{ "Worked": [ { "count": "2", "currentDate": "2025-09-01" }, { "count": "0", "c…"
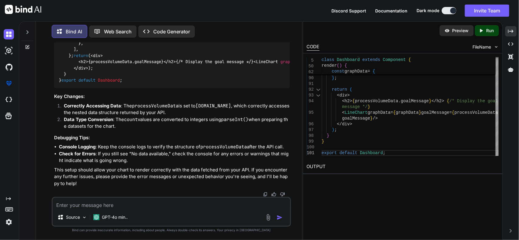
scroll to position [16103, 0]
drag, startPoint x: 68, startPoint y: 80, endPoint x: 80, endPoint y: 118, distance: 39.0
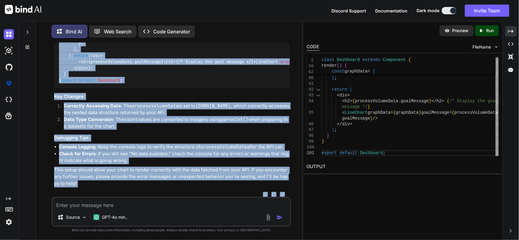
scroll to position [15976, 0]
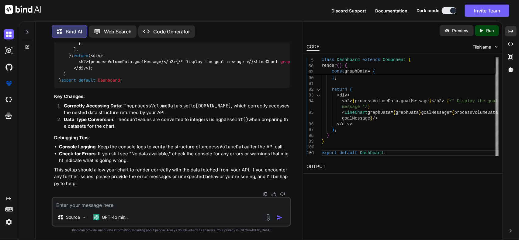
drag, startPoint x: 61, startPoint y: 97, endPoint x: 110, endPoint y: 180, distance: 96.7
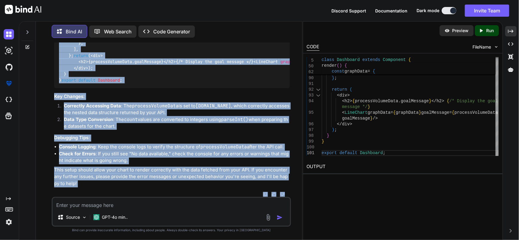
scroll to position [16377, 0]
drag, startPoint x: 70, startPoint y: 66, endPoint x: 116, endPoint y: 50, distance: 49.1
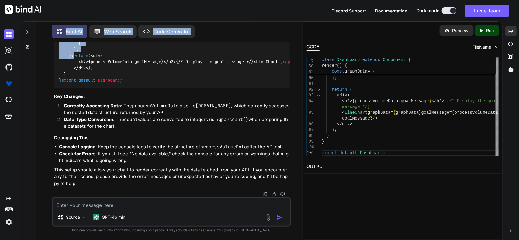
scroll to position [16128, 0]
drag, startPoint x: 76, startPoint y: 149, endPoint x: 66, endPoint y: 100, distance: 50.0
drag, startPoint x: 77, startPoint y: 81, endPoint x: 282, endPoint y: 88, distance: 205.5
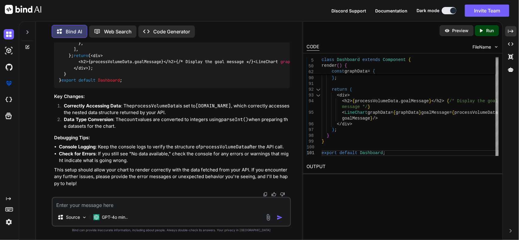
click at [121, 212] on div "GPT-4o min.." at bounding box center [110, 217] width 39 height 12
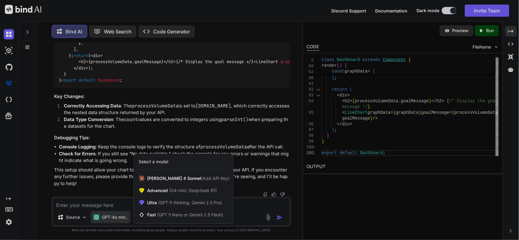
click at [117, 207] on div at bounding box center [259, 120] width 519 height 240
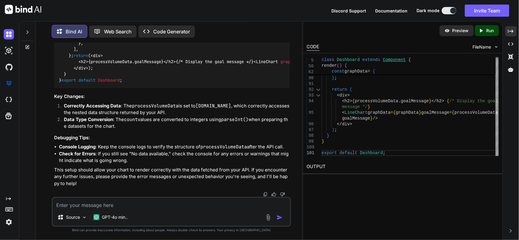
click at [110, 204] on textarea at bounding box center [172, 203] width 238 height 11
paste textarea "TypeError: Cannot read properties of undefined (reading 'map') Dashboard.render…"
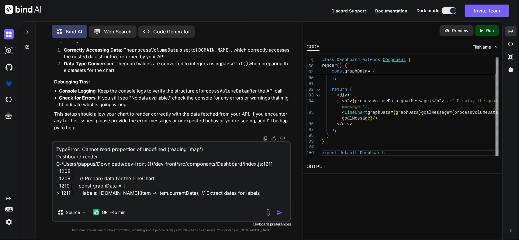
type textarea "TypeError: Cannot read properties of undefined (reading 'map') Dashboard.render…"
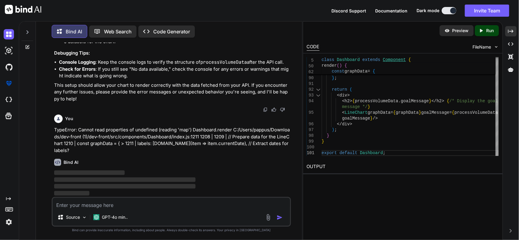
scroll to position [16491, 0]
click at [248, 85] on p "This setup should allow your chart to render correctly with the data fetched fr…" at bounding box center [172, 92] width 236 height 21
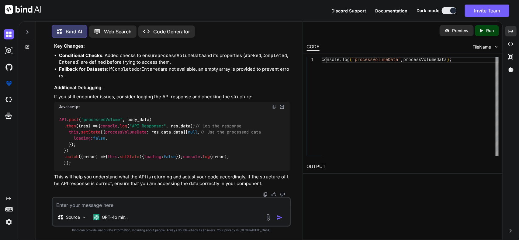
scroll to position [17081, 0]
click at [172, 206] on textarea at bounding box center [172, 203] width 238 height 11
paste textarea "graphData"
click at [261, 203] on textarea "you are doing wrong in response main we have data sets extract from there graph…" at bounding box center [172, 203] width 238 height 11
paste textarea "{ "labels": [ "2025-09-01", "2025-09-02", "2025-09-03", "2025-09-04", "2025-09-…"
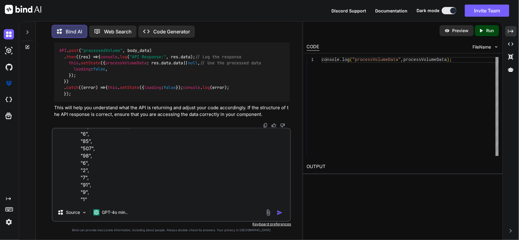
scroll to position [198, 0]
click at [147, 202] on textarea at bounding box center [172, 166] width 238 height 75
click at [159, 195] on textarea at bounding box center [172, 166] width 238 height 75
click at [157, 197] on textarea at bounding box center [172, 166] width 238 height 75
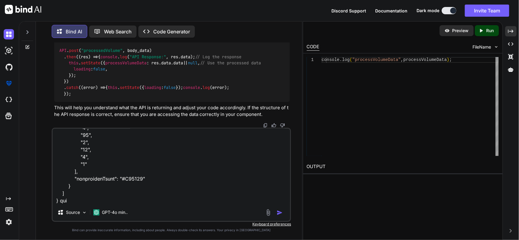
paste textarea "Entered : (15) [{…}, {…}, {…}, {…}, {…}, {…}, {…}, {…}, {…}, {…}, {…}, {…}, {…}…"
type textarea "you are doing wrong in response main we have data sets extract from there graph…"
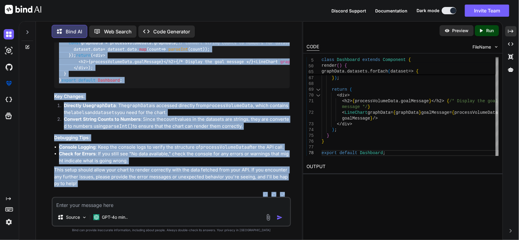
scroll to position [17660, 0]
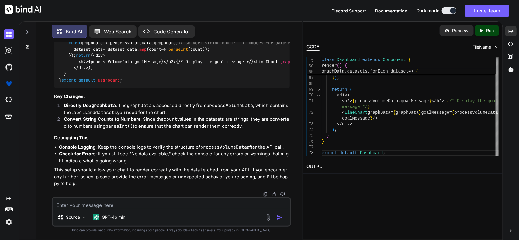
drag, startPoint x: 63, startPoint y: 56, endPoint x: 101, endPoint y: 101, distance: 59.0
drag, startPoint x: 68, startPoint y: 77, endPoint x: 85, endPoint y: 144, distance: 69.8
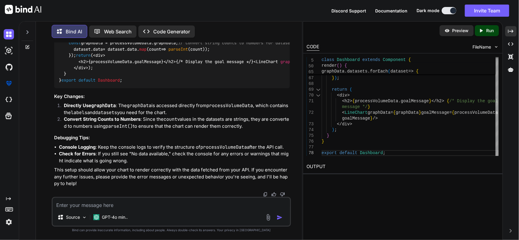
drag, startPoint x: 62, startPoint y: 131, endPoint x: 61, endPoint y: 125, distance: 5.9
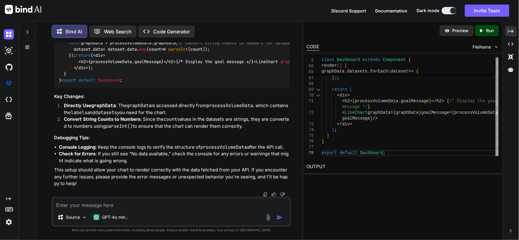
drag, startPoint x: 78, startPoint y: 96, endPoint x: 282, endPoint y: 95, distance: 203.5
click at [188, 202] on textarea at bounding box center [172, 203] width 238 height 11
paste textarea "TypeError: Cannot read properties of undefined (reading 'datasets') Dashboard.r…"
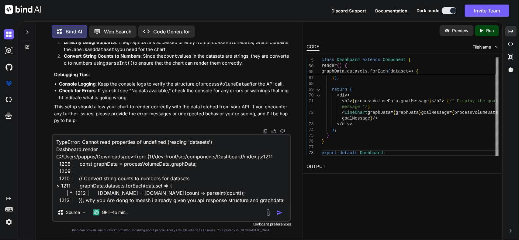
scroll to position [0, 0]
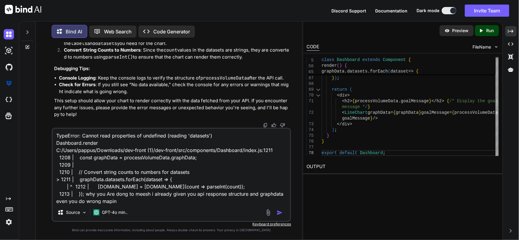
type textarea "TypeError: Cannot read properties of undefined (reading 'datasets') Dashboard.r…"
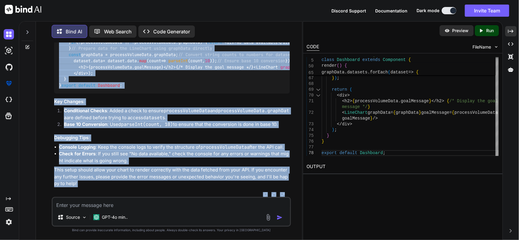
scroll to position [18382, 0]
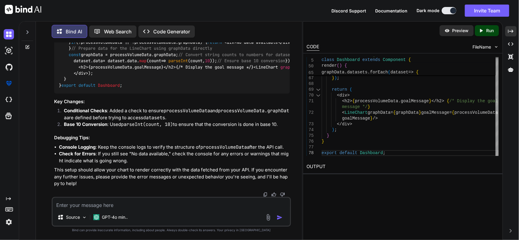
drag, startPoint x: 64, startPoint y: 73, endPoint x: 93, endPoint y: 171, distance: 102.0
drag, startPoint x: 67, startPoint y: 72, endPoint x: 102, endPoint y: 143, distance: 78.9
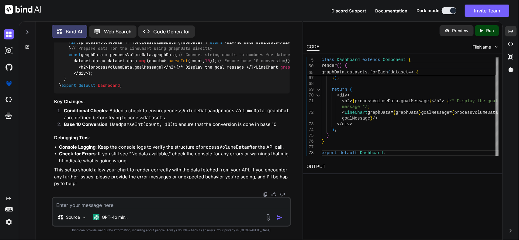
drag, startPoint x: 164, startPoint y: 204, endPoint x: 197, endPoint y: 208, distance: 33.8
click at [164, 204] on textarea at bounding box center [172, 203] width 238 height 11
paste textarea "import React from 'react'; import { Line } from 'react-chartjs-2'; import { Cha…"
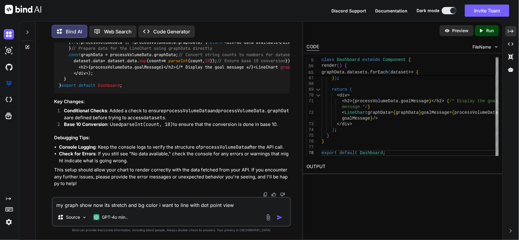
type textarea "my graph show now its stretch and bg color i want to line with dot point view i…"
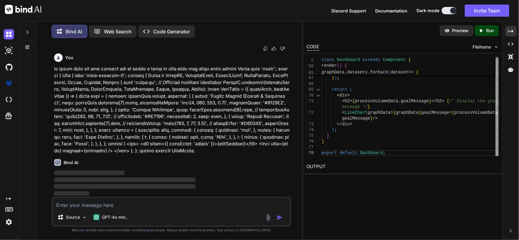
scroll to position [18805, 0]
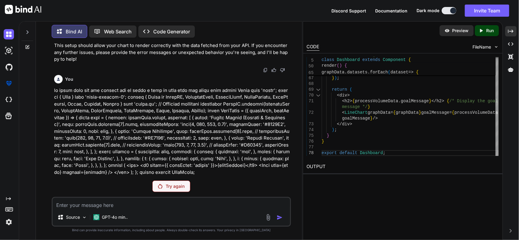
click at [179, 189] on p "Try again" at bounding box center [175, 186] width 19 height 6
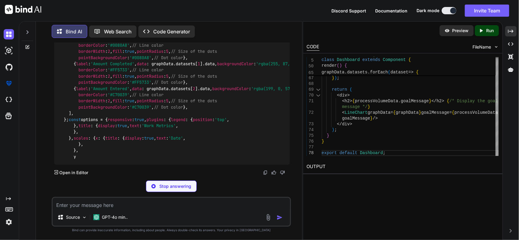
scroll to position [18919, 0]
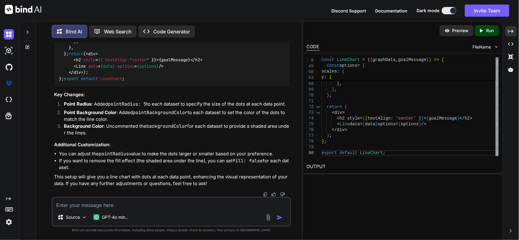
drag, startPoint x: 274, startPoint y: 91, endPoint x: 268, endPoint y: 91, distance: 5.8
click at [206, 202] on textarea at bounding box center [172, 203] width 238 height 11
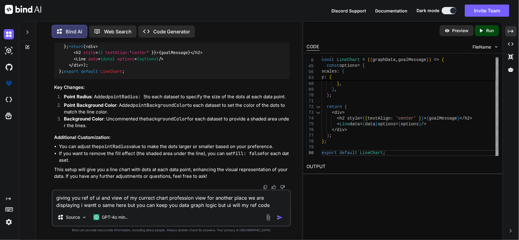
click at [261, 205] on textarea "giving you ref of ui and view of my currect chart profession view for another p…" at bounding box center [172, 200] width 238 height 18
paste textarea
click at [258, 204] on textarea "giving you ref of ui and view of my currect chart profession view for another p…" at bounding box center [172, 200] width 238 height 18
paste textarea "import React, { useEffect, useRef, useState } from "react"; import { Chart, reg…"
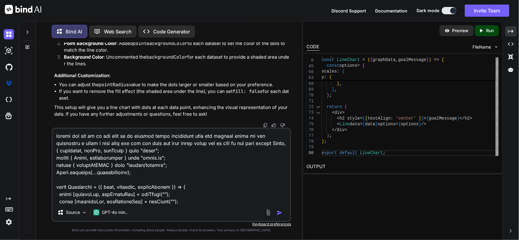
scroll to position [1676, 0]
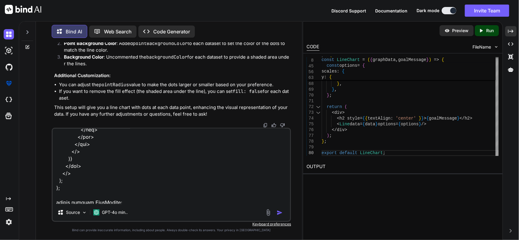
type textarea "giving you ref of ui and view of my currect chart profession view for another p…"
click at [280, 213] on img "button" at bounding box center [279, 213] width 6 height 6
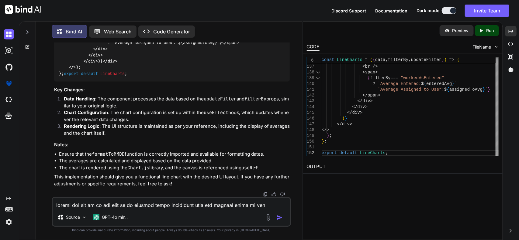
scroll to position [19939, 0]
drag, startPoint x: 130, startPoint y: 206, endPoint x: 193, endPoint y: 204, distance: 63.2
click at [130, 206] on textarea at bounding box center [172, 203] width 238 height 11
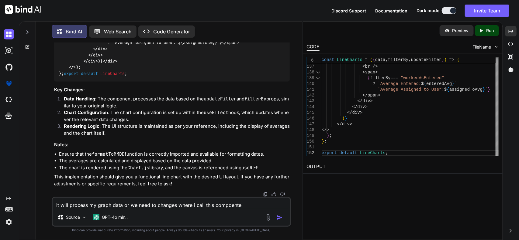
type textarea "it will process my graph data or we need to changes where i call this compoente?"
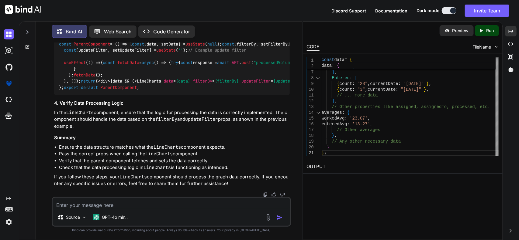
scroll to position [21581, 0]
click at [138, 205] on textarea at bounding box center [172, 203] width 238 height 11
type textarea "no i want send same response to map what curently we do have ealier graphs"
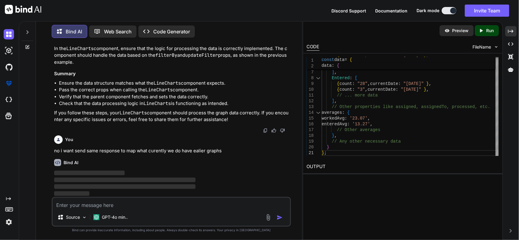
scroll to position [21662, 0]
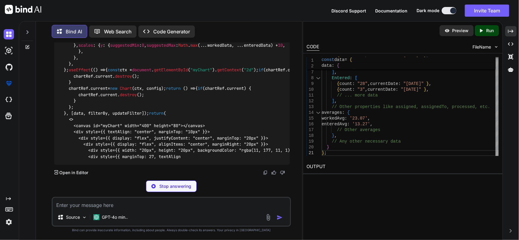
click at [131, 204] on textarea at bounding box center [172, 203] width 238 height 11
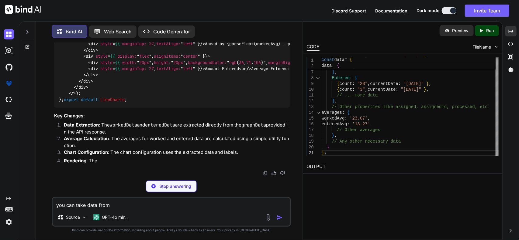
paste textarea "{ "labels": [ "2025-09-01", "2025-09-02", "2025-09-03", "2025-09-04", "2025-09-…"
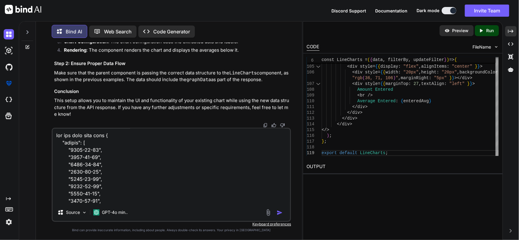
scroll to position [0, 0]
click at [120, 138] on textarea at bounding box center [172, 166] width 238 height 75
type textarea "you can take data from graph data{ "labels": [ "2025-09-01", "2025-09-02", "202…"
click at [279, 213] on img "button" at bounding box center [279, 213] width 6 height 6
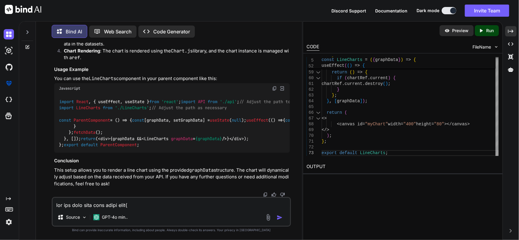
scroll to position [23443, 0]
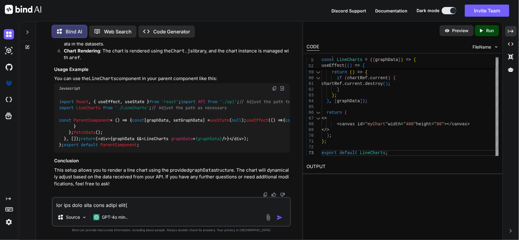
click at [205, 204] on textarea at bounding box center [172, 203] width 238 height 11
click at [110, 204] on textarea at bounding box center [172, 203] width 238 height 11
click at [127, 205] on textarea "why amount" at bounding box center [172, 203] width 238 height 11
drag, startPoint x: 85, startPoint y: 206, endPoint x: 196, endPoint y: 205, distance: 110.9
click at [196, 205] on textarea "why amount entered and amount" at bounding box center [172, 203] width 238 height 11
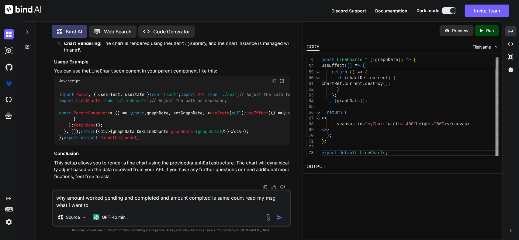
paste textarea "we think it would be best to have a third line that is the same as Amount Worke…"
type textarea "why amount worked pending and completed and amount complted is same count read …"
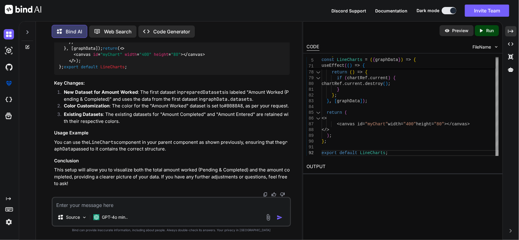
scroll to position [23690, 0]
click at [175, 203] on textarea at bounding box center [172, 203] width 238 height 11
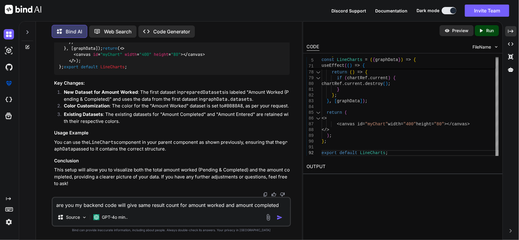
drag, startPoint x: 181, startPoint y: 210, endPoint x: 204, endPoint y: 207, distance: 23.0
click at [181, 210] on div "are you my backend code will give same result count for amount worked and amoun…" at bounding box center [171, 212] width 239 height 30
click at [279, 204] on textarea "are you my backend code will give same result count for amount worked and amoun…" at bounding box center [172, 203] width 238 height 11
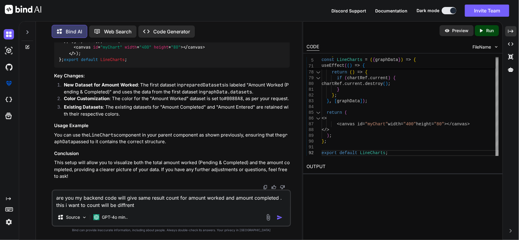
paste textarea "Ahead by 9.4 per day Average Worked: 25.8 | Average Received: 16.4 | Net: +9.4 …"
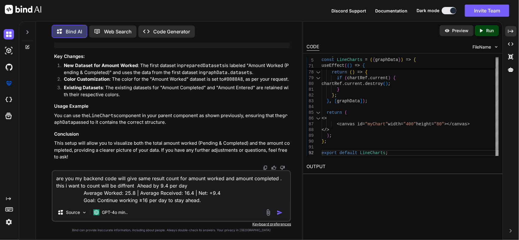
type textarea "are you my backend code will give same result count for amount worked and amoun…"
click at [282, 212] on img "button" at bounding box center [279, 213] width 6 height 6
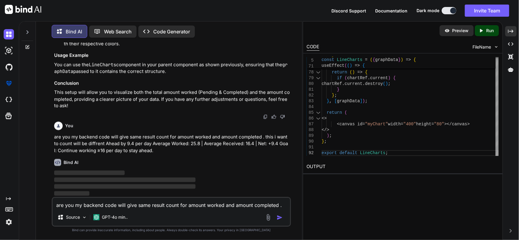
scroll to position [24414, 0]
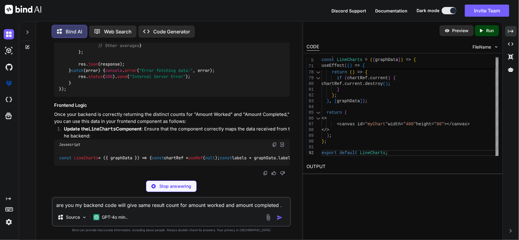
drag, startPoint x: 128, startPoint y: 207, endPoint x: 185, endPoint y: 206, distance: 56.8
click at [128, 207] on textarea "are you my backend code will give same result count for amount worked and amoun…" at bounding box center [172, 203] width 238 height 11
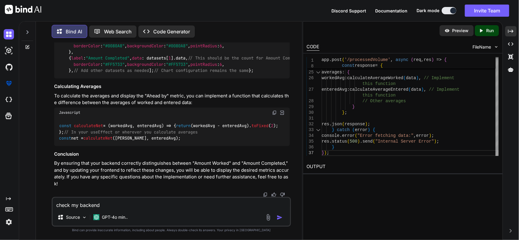
paste textarea "if (FilterBy === "workedVsEntered") { let workedColumn, enteredColumn, uniqueKe…"
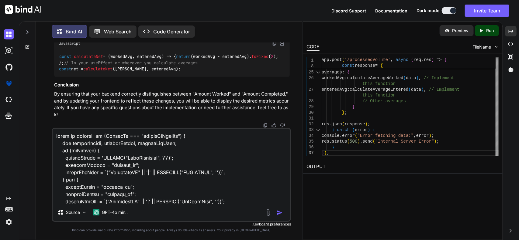
scroll to position [918, 0]
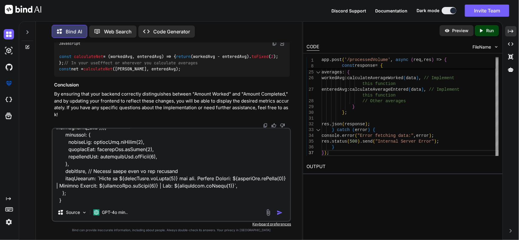
type textarea "check my backend if (FilterBy === "workedVsEntered") { let workedColumn, entere…"
click at [280, 212] on img "button" at bounding box center [279, 213] width 6 height 6
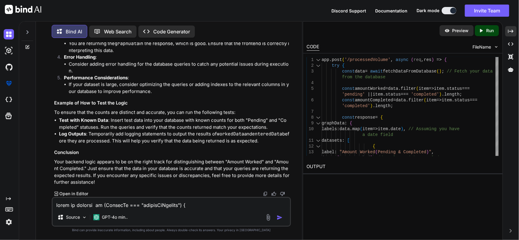
scroll to position [25765, 0]
click at [179, 207] on textarea at bounding box center [172, 203] width 238 height 11
drag, startPoint x: 134, startPoint y: 208, endPoint x: 143, endPoint y: 206, distance: 9.1
click at [134, 208] on textarea "we do" at bounding box center [172, 203] width 238 height 11
click at [215, 207] on textarea "we do have average worked and average receid and net" at bounding box center [172, 203] width 238 height 11
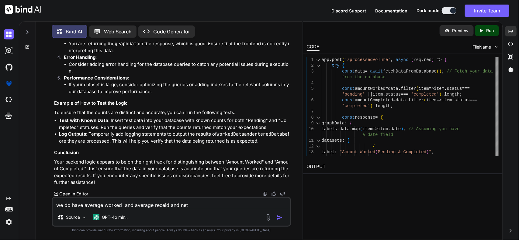
paste textarea "Ahead by 9.4 per day Average Worked: 25.8 | Average Received: 16.4 | Net: +9.4 …"
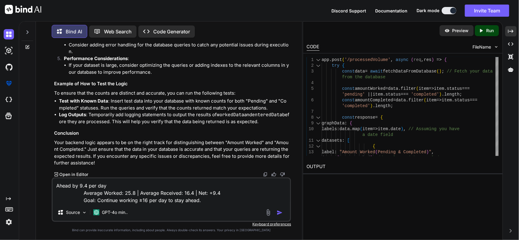
click at [226, 198] on textarea "Ahead by 9.4 per day Average Worked: 25.8 | Average Received: 16.4 | Net: +9.4 …" at bounding box center [172, 192] width 238 height 26
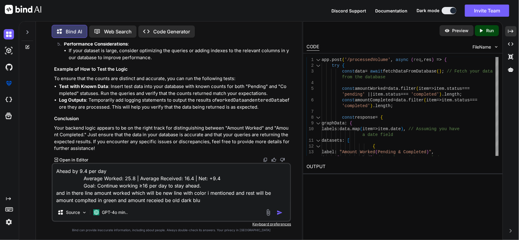
type textarea "Ahead by 9.4 per day Average Worked: 25.8 | Average Received: 16.4 | Net: +9.4 …"
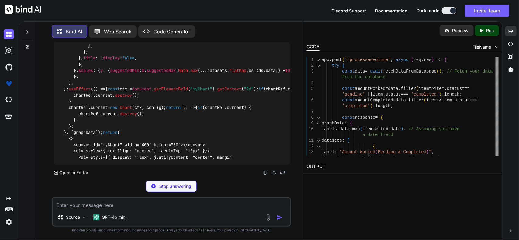
scroll to position [25918, 0]
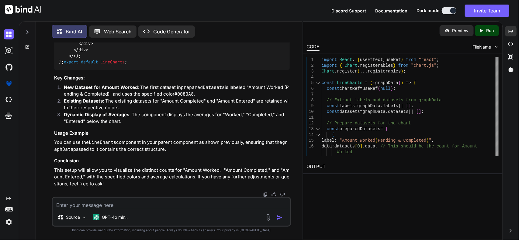
drag, startPoint x: 274, startPoint y: 141, endPoint x: 210, endPoint y: 152, distance: 65.3
click at [189, 209] on div "Source GPT-4o min.." at bounding box center [171, 212] width 239 height 30
click at [169, 205] on textarea at bounding box center [172, 203] width 238 height 11
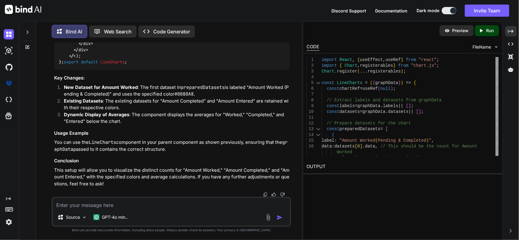
paste textarea "× ReferenceError: workedAvg is not defined LineCharts C:/Users/pappus/Downloads…"
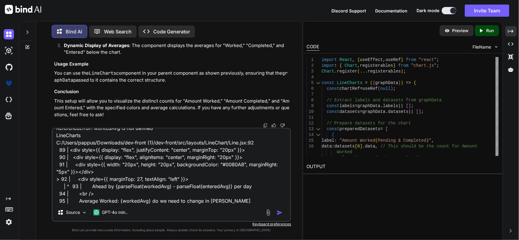
type textarea "× ReferenceError: workedAvg is not defined LineCharts C:/Users/pappus/Downloads…"
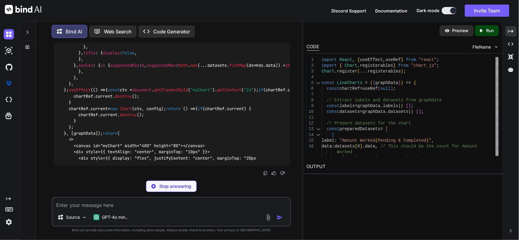
scroll to position [27156, 0]
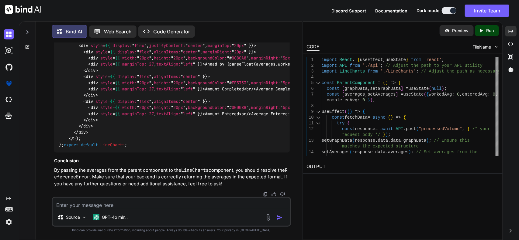
scroll to position [27118, 0]
drag, startPoint x: 87, startPoint y: 169, endPoint x: 253, endPoint y: 169, distance: 165.2
drag, startPoint x: 187, startPoint y: 210, endPoint x: 212, endPoint y: 207, distance: 25.1
click at [187, 210] on div "Source GPT-4o min.." at bounding box center [171, 212] width 239 height 30
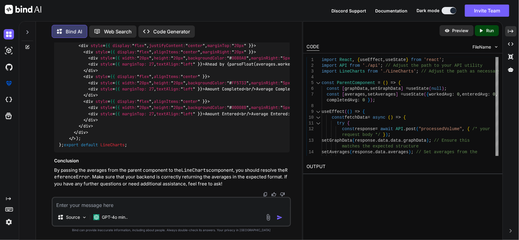
click at [216, 200] on textarea at bounding box center [172, 203] width 238 height 11
paste textarea "getProcessedByVolumeGraph = () => { const { processedUpdateFilter, filterByUser…"
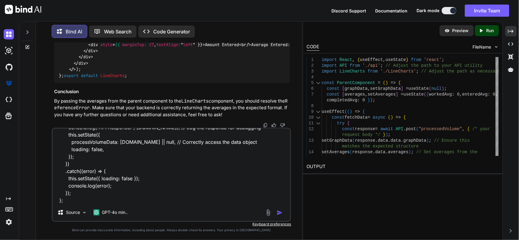
type textarea "im using clAss compoent getProcessedByVolumeGraph = () => { const { processedUp…"
click at [278, 213] on img "button" at bounding box center [279, 213] width 6 height 6
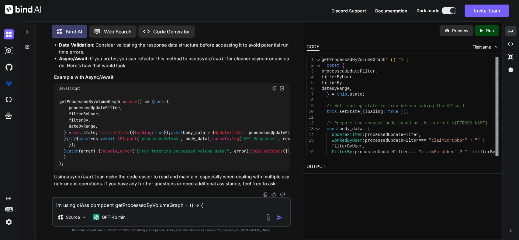
scroll to position [28564, 0]
click at [273, 91] on img at bounding box center [274, 88] width 5 height 5
click at [215, 131] on div "getProcessedByVolumeGraph = async () => { const { processedUpdateFilter, filter…" at bounding box center [172, 133] width 236 height 78
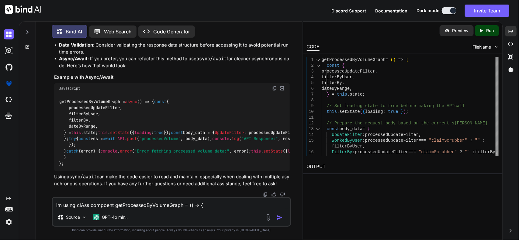
click at [167, 208] on textarea "im using clAss compoent getProcessedByVolumeGraph = () => { const { processedUp…" at bounding box center [172, 203] width 238 height 11
paste textarea "ReferenceError: averages is not defined"
type textarea "ReferenceError: averages is not defined"
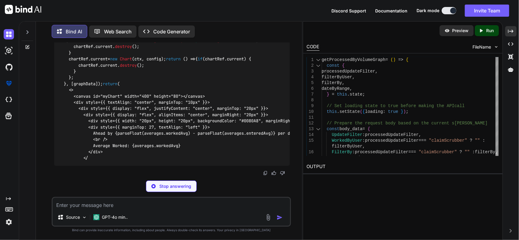
scroll to position [28982, 0]
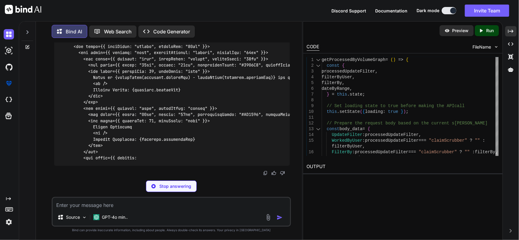
drag, startPoint x: 67, startPoint y: 77, endPoint x: 73, endPoint y: 102, distance: 25.9
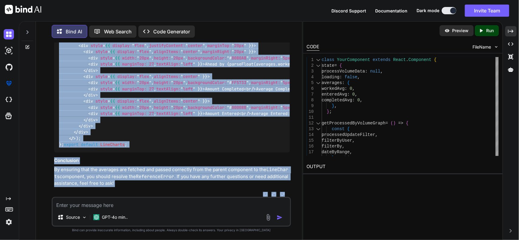
scroll to position [29114, 0]
drag, startPoint x: 94, startPoint y: 180, endPoint x: 102, endPoint y: 178, distance: 8.0
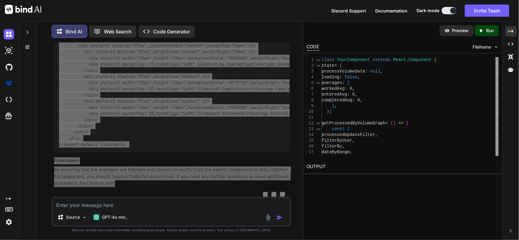
scroll to position [29228, 0]
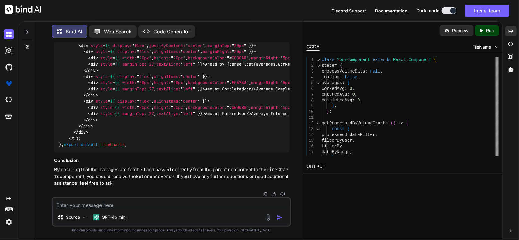
drag, startPoint x: 72, startPoint y: 96, endPoint x: 88, endPoint y: 126, distance: 34.2
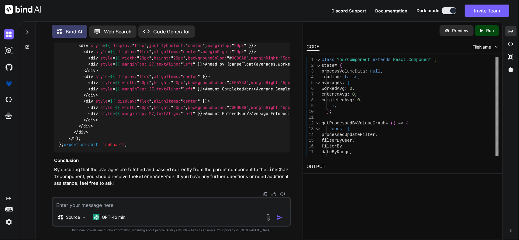
click at [238, 207] on textarea at bounding box center [172, 203] width 238 height 11
paste textarea "{ "Worked": [ { "count": "2", "currentDate": "2025-09-01" }, { "count": "0", "c…"
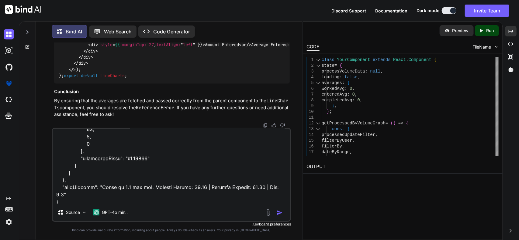
type textarea "not maping data in ui { "Worked": [ { "count": "2", "currentDate": "2025-09-01"…"
click at [280, 214] on img "button" at bounding box center [279, 213] width 6 height 6
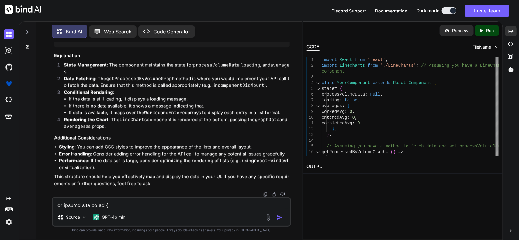
scroll to position [30669, 0]
drag, startPoint x: 79, startPoint y: 129, endPoint x: 271, endPoint y: 152, distance: 193.1
click at [169, 202] on textarea at bounding box center [172, 203] width 238 height 11
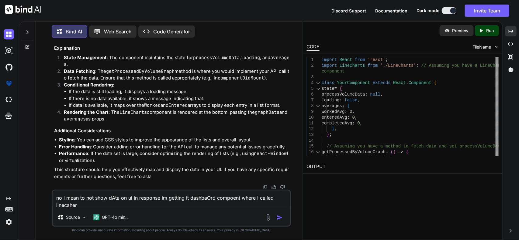
type textarea "no i mean to not show dAta on ui in response im getting it dashbaOrd compoent w…"
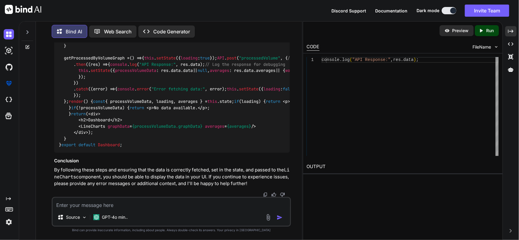
scroll to position [31608, 0]
drag, startPoint x: 185, startPoint y: 211, endPoint x: 187, endPoint y: 207, distance: 5.0
click at [185, 211] on div "Source GPT-4o min.." at bounding box center [172, 218] width 238 height 15
click at [187, 203] on textarea at bounding box center [172, 203] width 238 height 11
type textarea "yes here data gettin you need to check line chart graph"
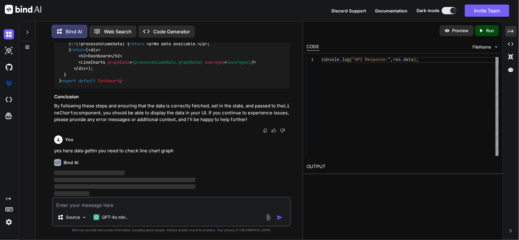
scroll to position [31673, 0]
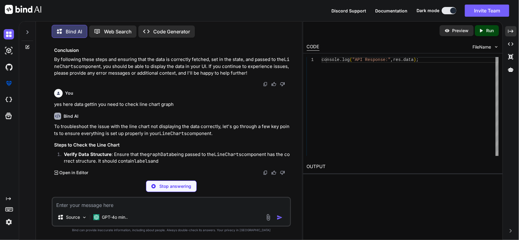
click at [201, 204] on textarea at bounding box center [172, 203] width 238 height 11
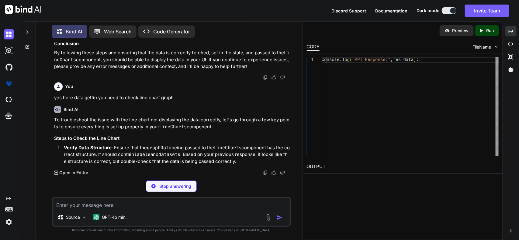
paste textarea "import React, { useEffect, useRef } from "react"; import { Chart, registerables…"
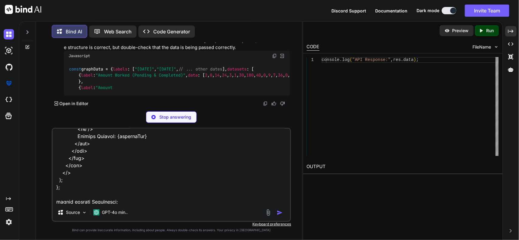
type textarea "import React, { useEffect, useRef } from "react"; import { Chart, registerables…"
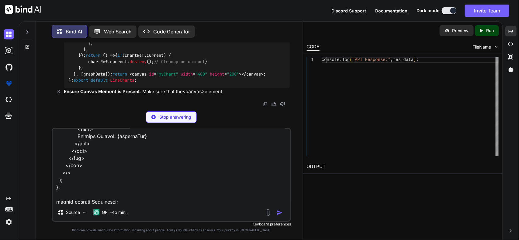
click at [251, 190] on textarea at bounding box center [172, 166] width 238 height 75
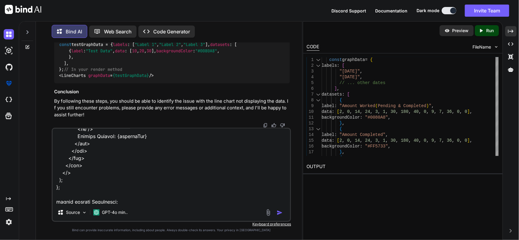
click at [277, 213] on img "button" at bounding box center [279, 213] width 6 height 6
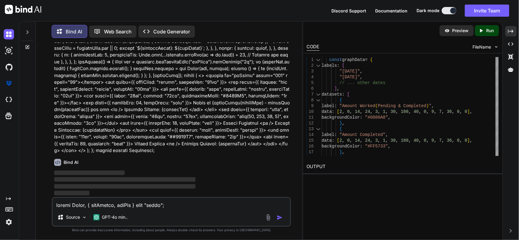
scroll to position [32554, 0]
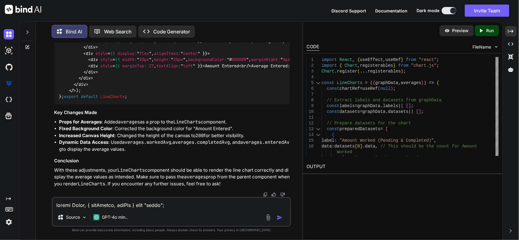
click at [136, 204] on textarea at bounding box center [172, 203] width 238 height 11
paste textarea "{ "labels": [ "2025-09-01", "2025-09-02", "2025-09-03", "2025-09-04", "2025-09-…"
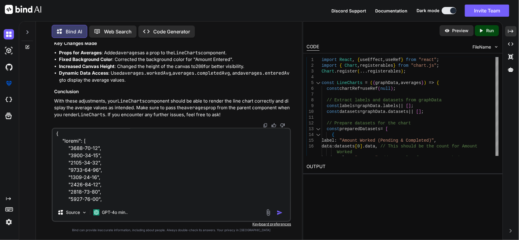
scroll to position [0, 0]
click at [56, 136] on textarea at bounding box center [172, 166] width 238 height 75
paste textarea "graphData===>"
type textarea "getting log in graph line componer graphData===>{ "labels": [ "2025-09-01", "20…"
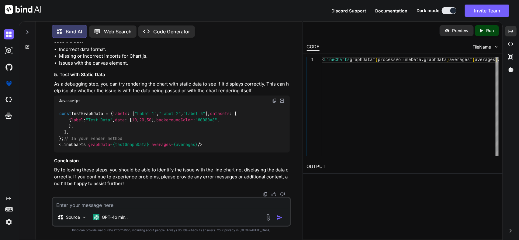
scroll to position [33918, 0]
click at [166, 201] on textarea at bounding box center [172, 203] width 238 height 11
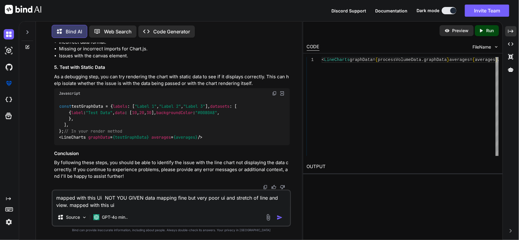
paste textarea "import React, { useEffect, useRef } from "react"; import { Chart, registerables…"
type textarea "mapped with this Ui NOT YOU GIVEN data mapping fine but very poor ui and stretc…"
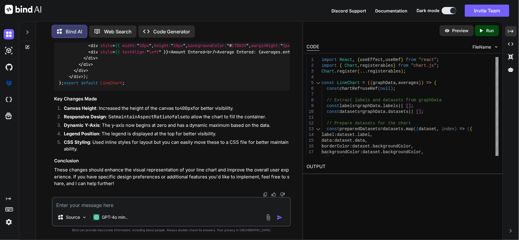
scroll to position [34950, 0]
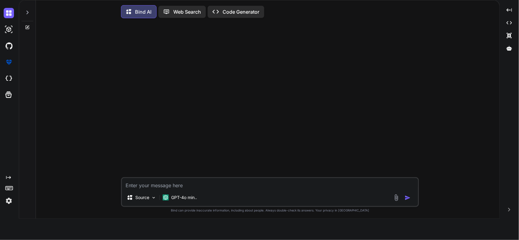
scroll to position [3, 0]
